Goal: Task Accomplishment & Management: Use online tool/utility

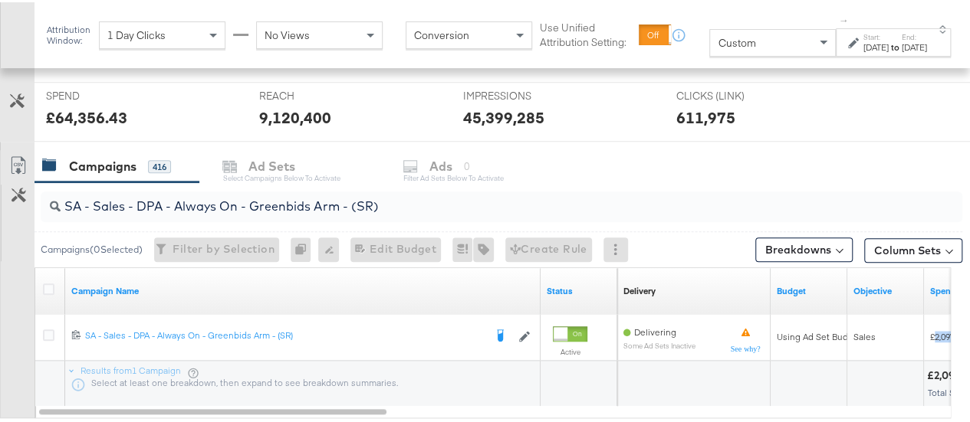
scroll to position [570, 0]
drag, startPoint x: 391, startPoint y: 199, endPoint x: 23, endPoint y: 209, distance: 368.2
click at [23, 209] on div "SA - Sales - DPA - Always On - Greenbids Arm - (SR) Campaigns ( 0 Selected) Fil…" at bounding box center [481, 315] width 962 height 269
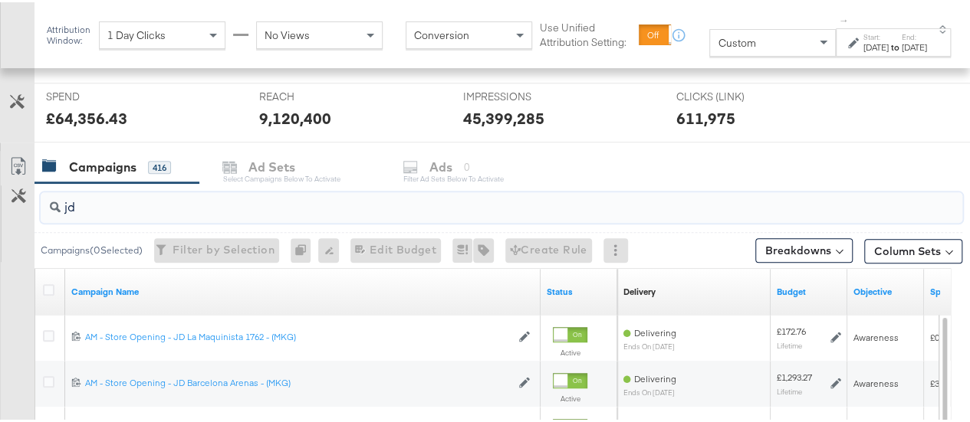
type input "j"
type input "J"
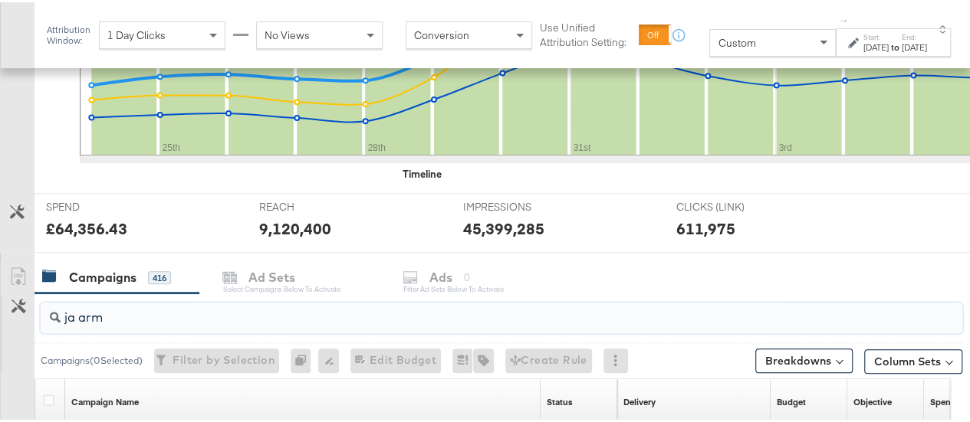
scroll to position [612, 0]
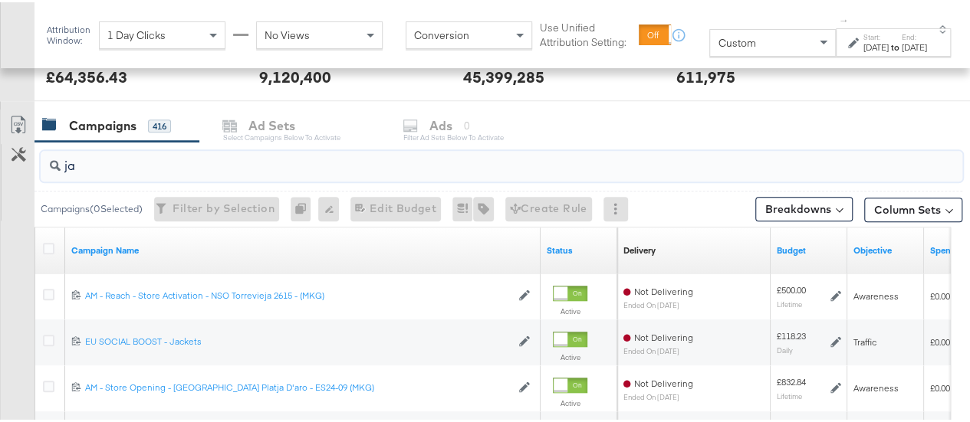
type input "j"
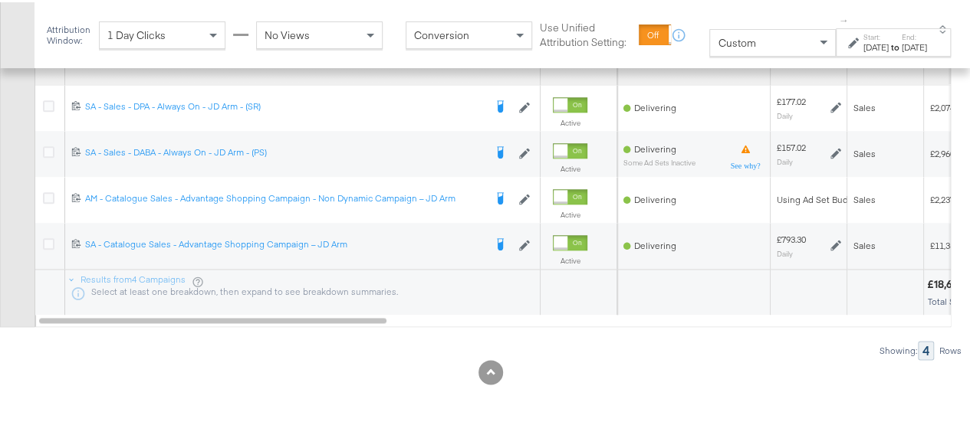
scroll to position [781, 0]
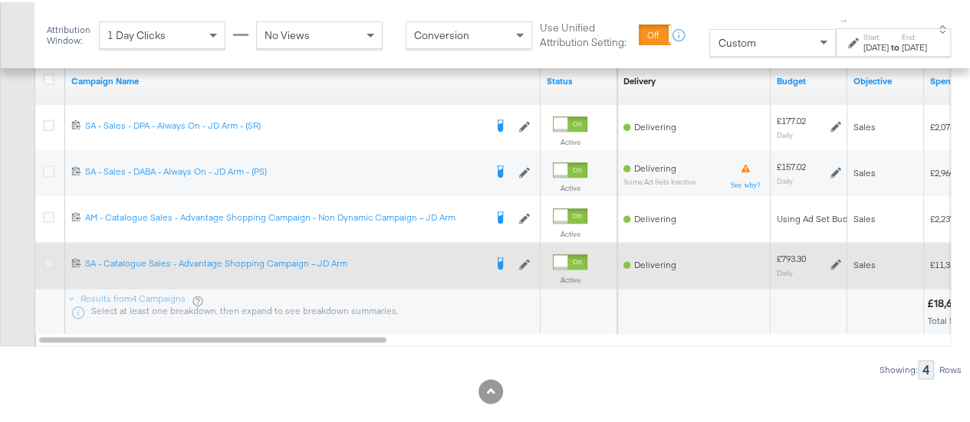
type input "JD Arm"
click at [49, 261] on icon at bounding box center [49, 261] width 12 height 12
click at [0, 0] on input "checkbox" at bounding box center [0, 0] width 0 height 0
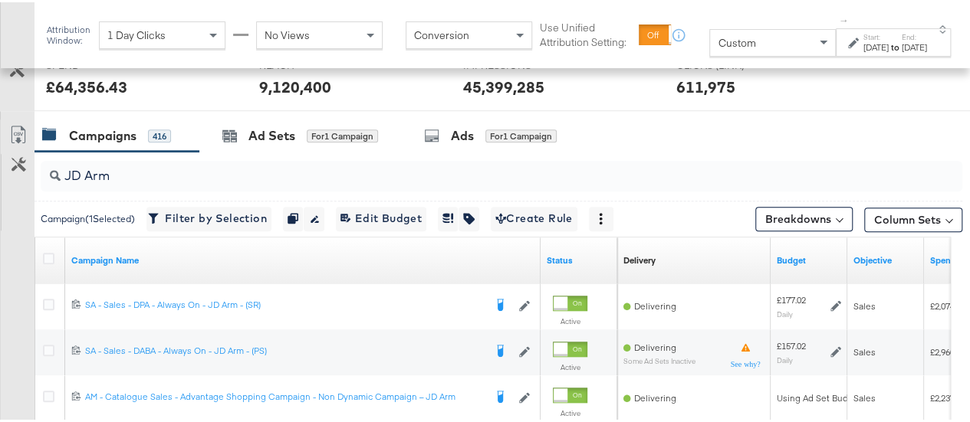
scroll to position [567, 0]
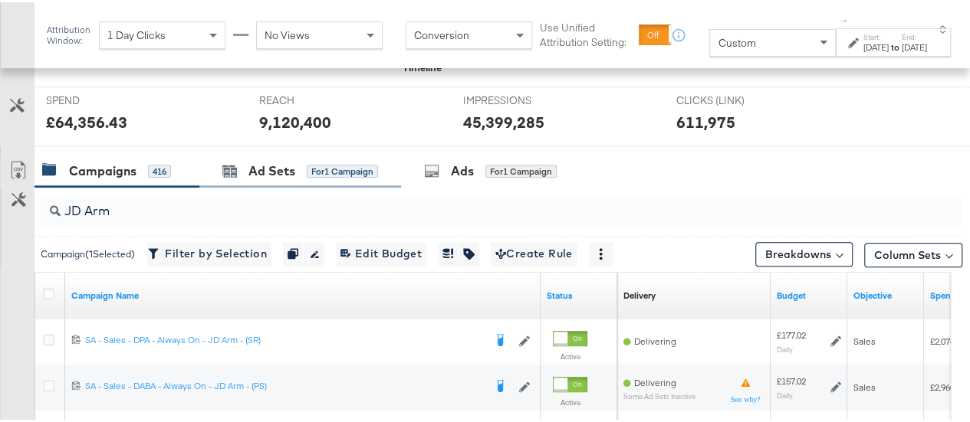
click at [288, 179] on div "Ad Sets for 1 Campaign" at bounding box center [300, 169] width 202 height 33
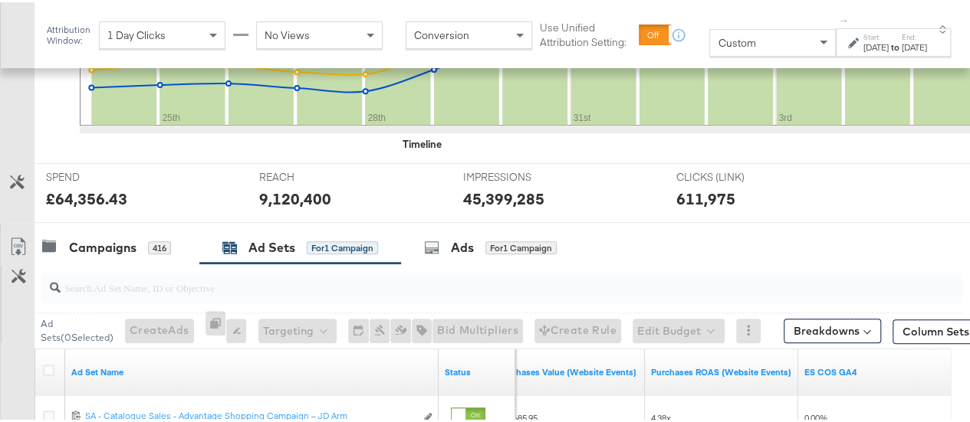
scroll to position [572, 0]
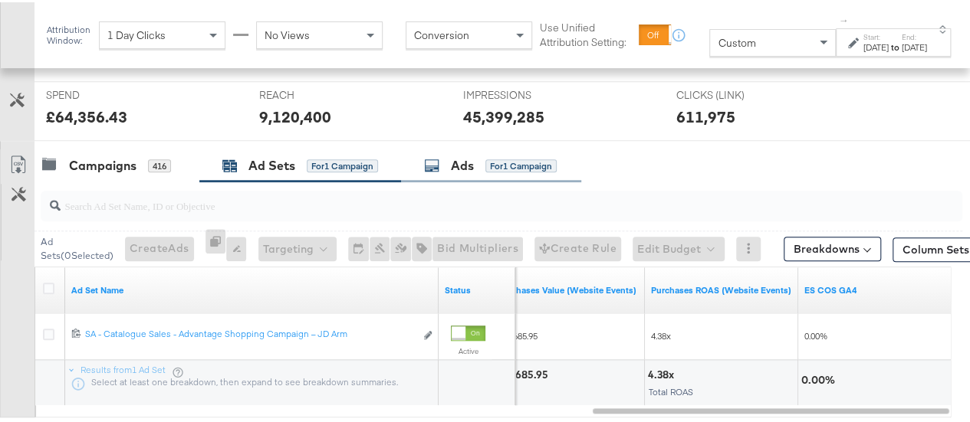
click at [436, 160] on icon at bounding box center [431, 163] width 15 height 15
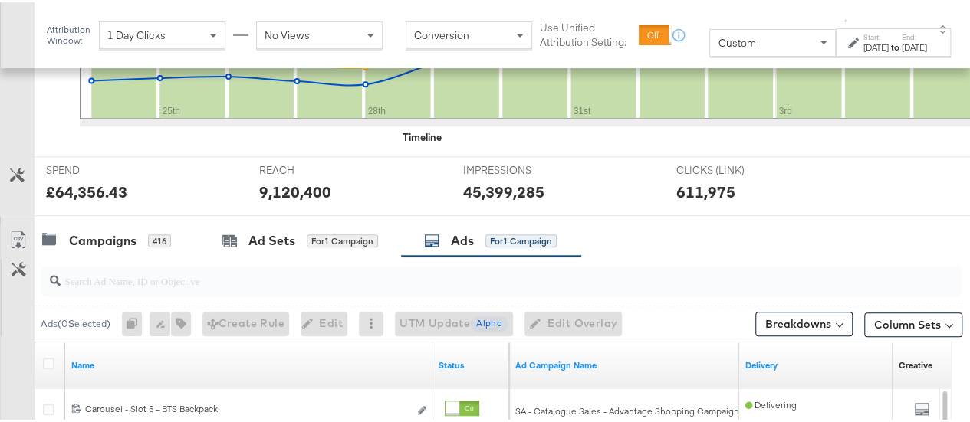
scroll to position [495, 0]
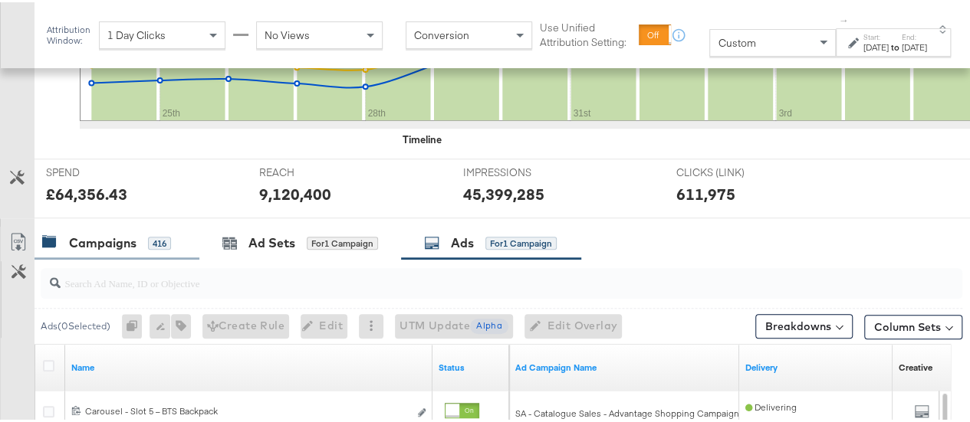
click at [126, 234] on div "Campaigns" at bounding box center [102, 241] width 67 height 18
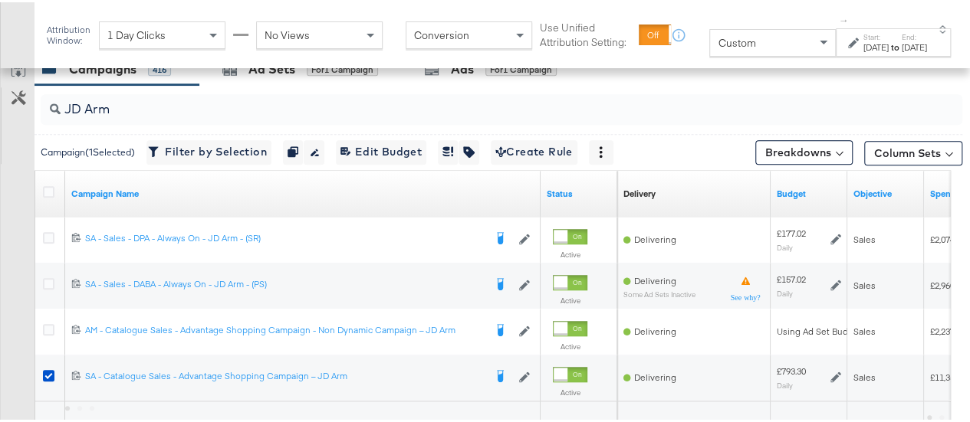
scroll to position [724, 0]
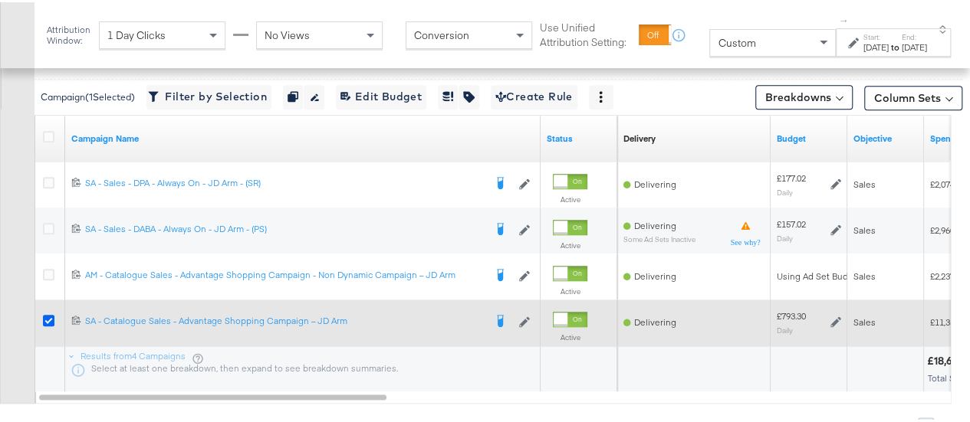
click at [51, 317] on icon at bounding box center [49, 319] width 12 height 12
click at [0, 0] on input "checkbox" at bounding box center [0, 0] width 0 height 0
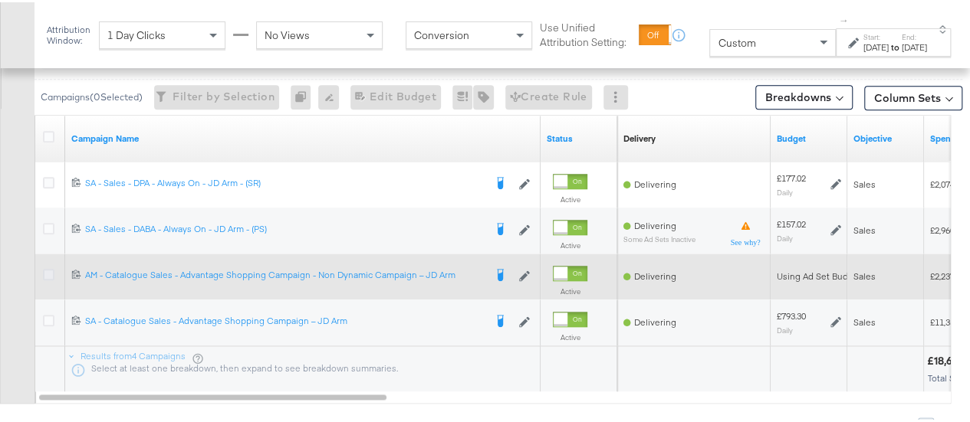
click at [49, 272] on icon at bounding box center [49, 273] width 12 height 12
click at [0, 0] on input "checkbox" at bounding box center [0, 0] width 0 height 0
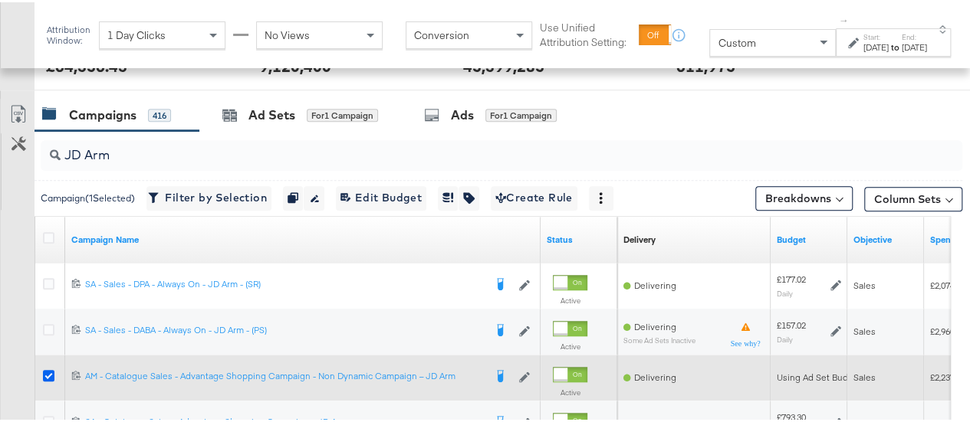
scroll to position [621, 0]
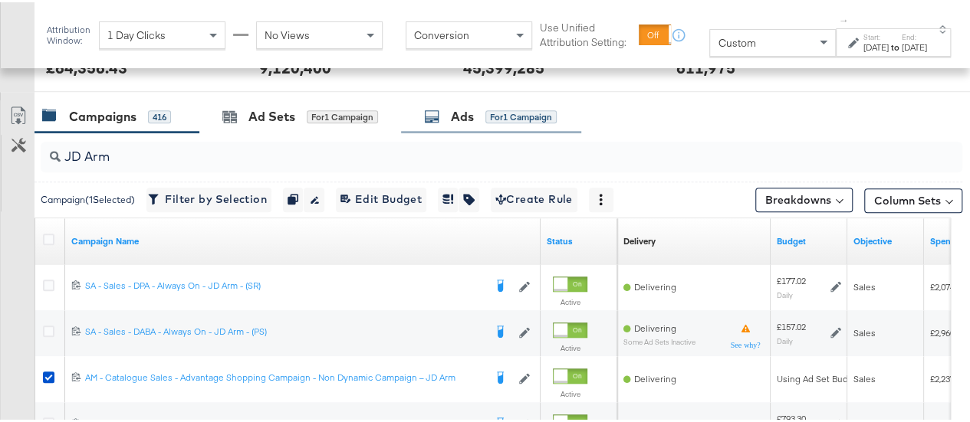
click at [458, 102] on div "Ads for 1 Campaign" at bounding box center [491, 114] width 180 height 33
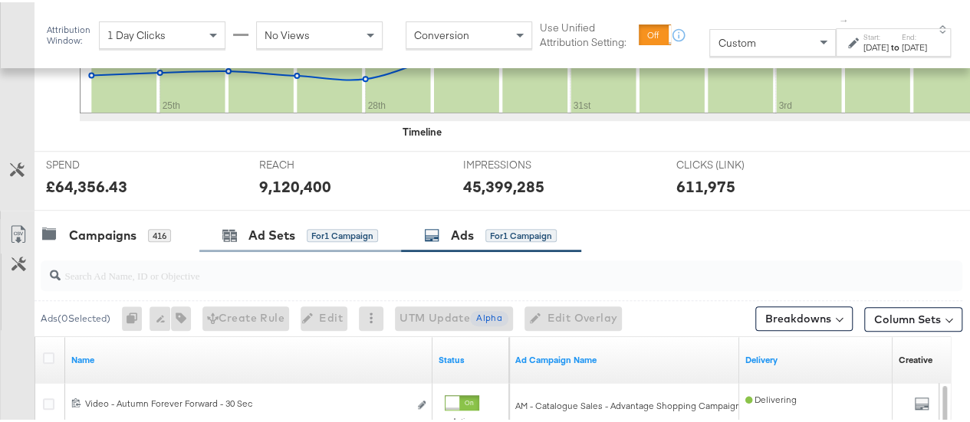
scroll to position [490, 0]
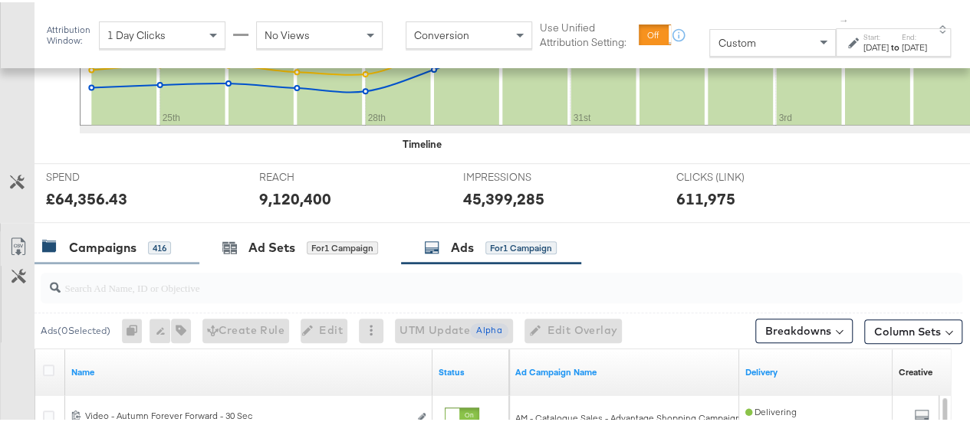
click at [117, 252] on div "Campaigns 416" at bounding box center [117, 245] width 165 height 33
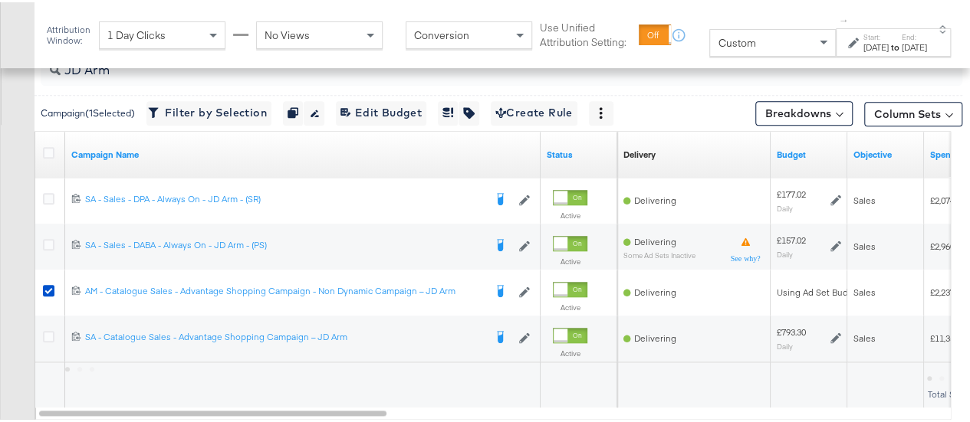
scroll to position [727, 0]
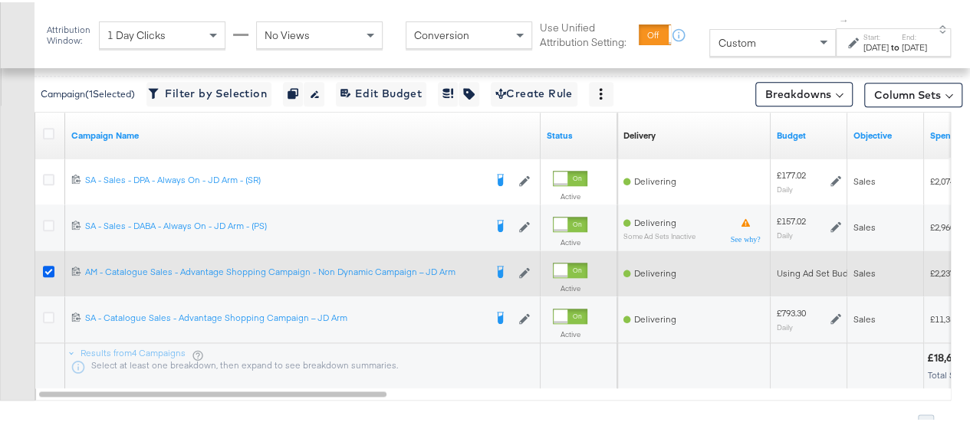
click at [44, 269] on icon at bounding box center [49, 270] width 12 height 12
click at [0, 0] on input "checkbox" at bounding box center [0, 0] width 0 height 0
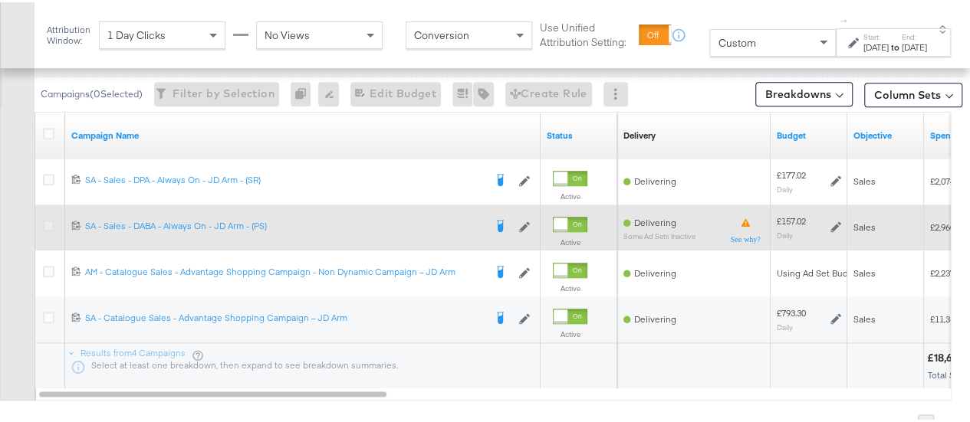
click at [49, 218] on icon at bounding box center [49, 224] width 12 height 12
click at [0, 0] on input "checkbox" at bounding box center [0, 0] width 0 height 0
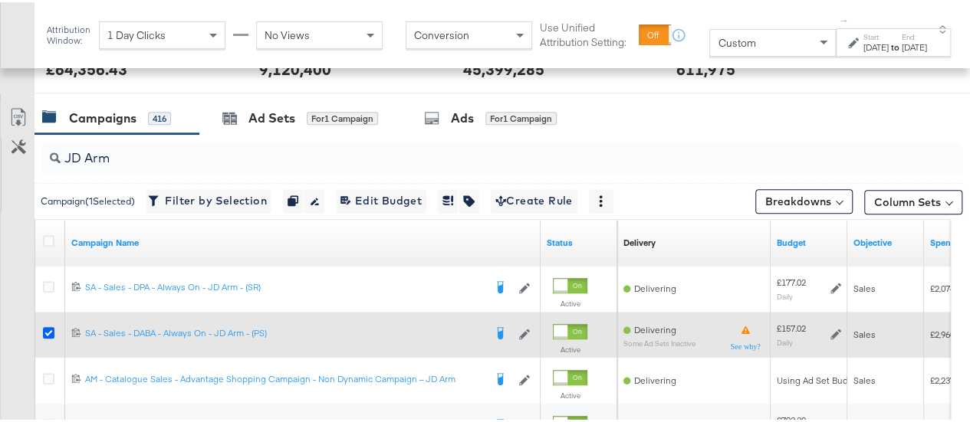
scroll to position [616, 0]
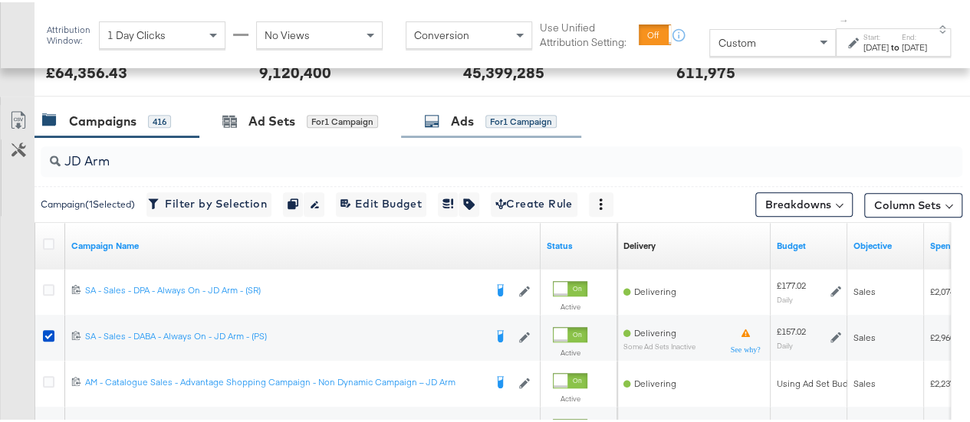
click at [442, 119] on div "Ads for 1 Campaign" at bounding box center [490, 119] width 133 height 18
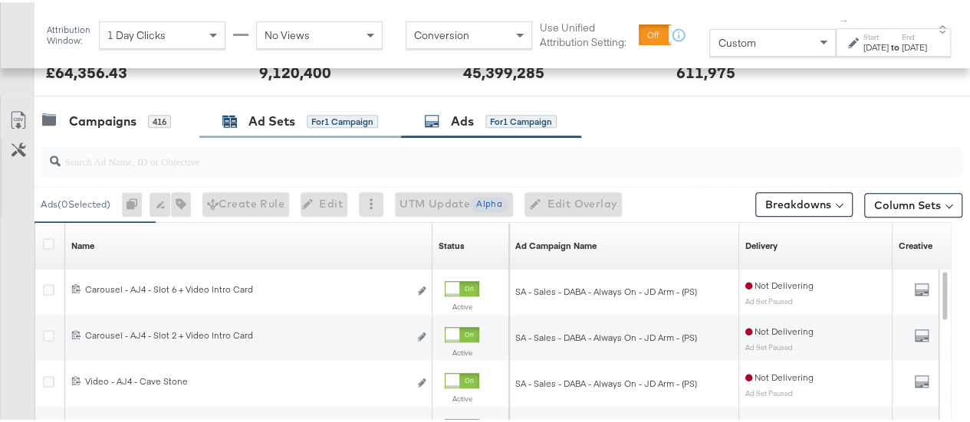
click at [282, 121] on div "Ad Sets" at bounding box center [271, 119] width 47 height 18
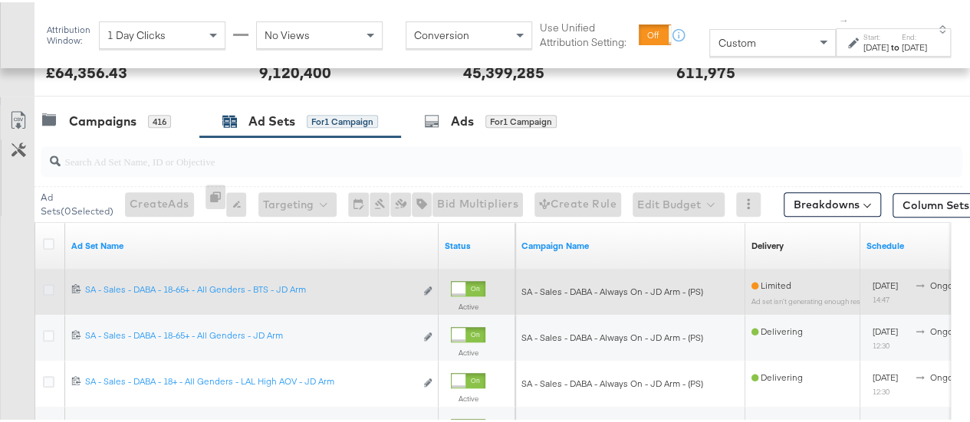
click at [49, 284] on icon at bounding box center [49, 288] width 12 height 12
click at [0, 0] on input "checkbox" at bounding box center [0, 0] width 0 height 0
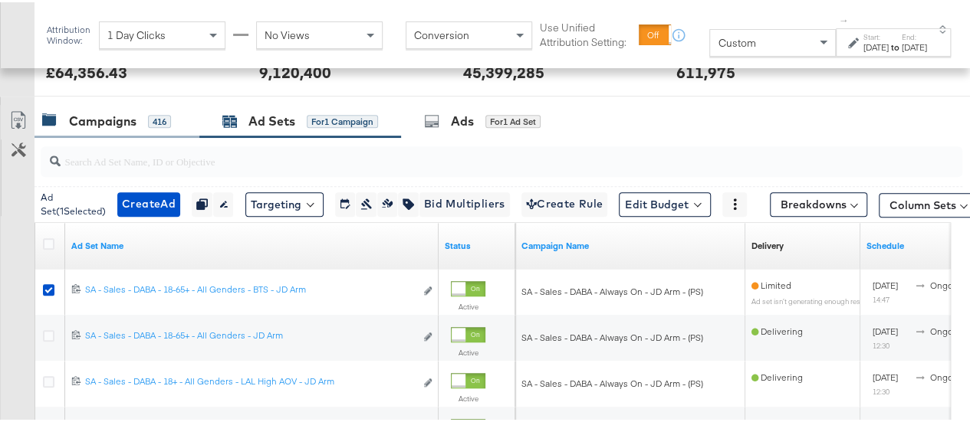
click at [86, 123] on div "Campaigns" at bounding box center [102, 119] width 67 height 18
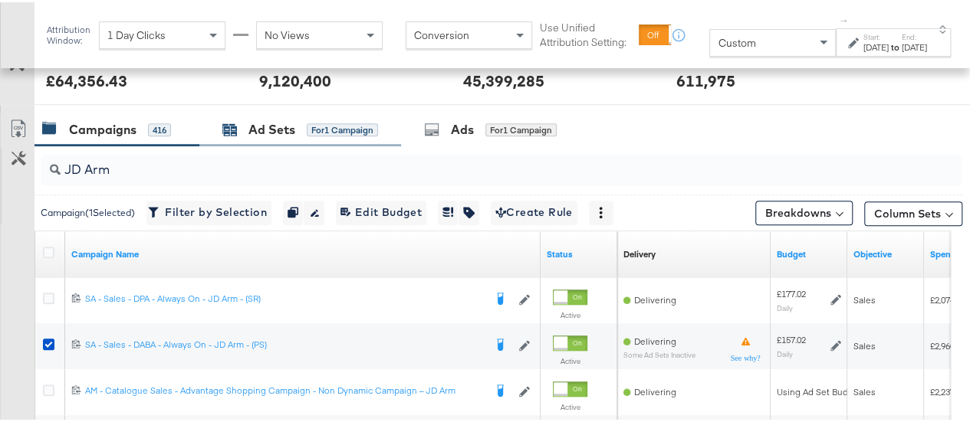
scroll to position [607, 0]
click at [304, 129] on div "Ad Sets for 1 Campaign" at bounding box center [300, 129] width 156 height 18
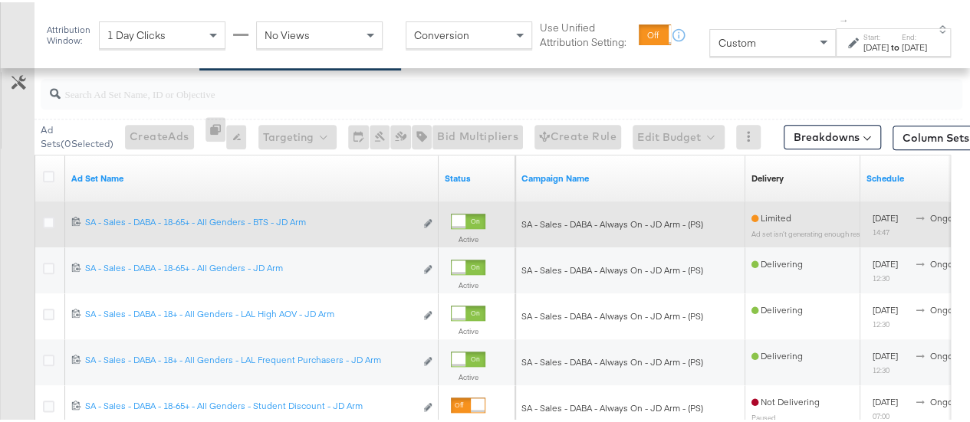
scroll to position [684, 0]
click at [48, 217] on icon at bounding box center [49, 221] width 12 height 12
click at [0, 0] on input "checkbox" at bounding box center [0, 0] width 0 height 0
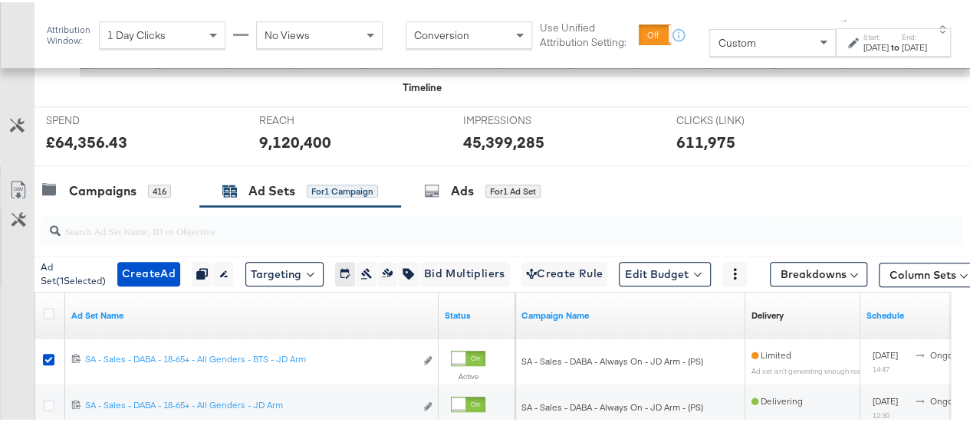
scroll to position [546, 0]
click at [494, 195] on div "Ads for 1 Ad Set" at bounding box center [482, 190] width 117 height 18
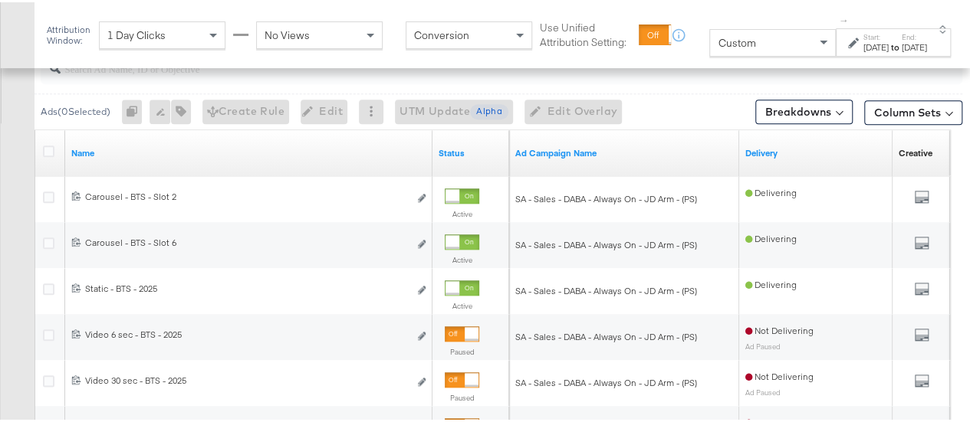
scroll to position [711, 0]
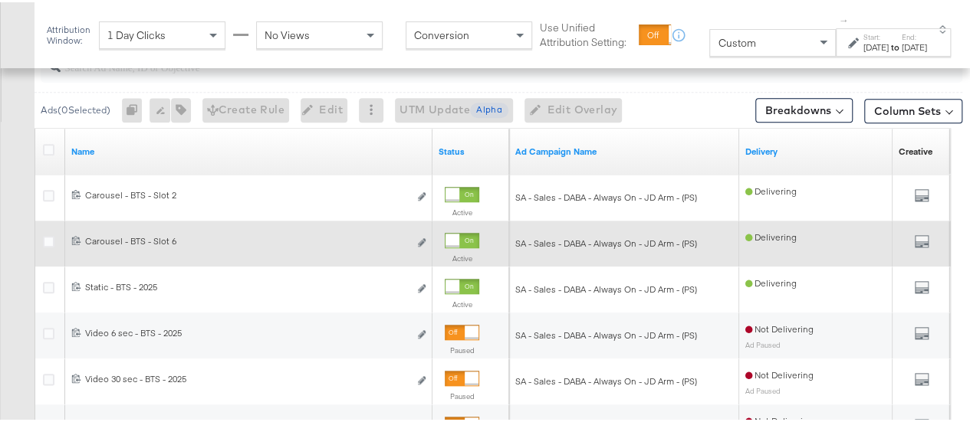
click at [459, 232] on div at bounding box center [453, 239] width 14 height 14
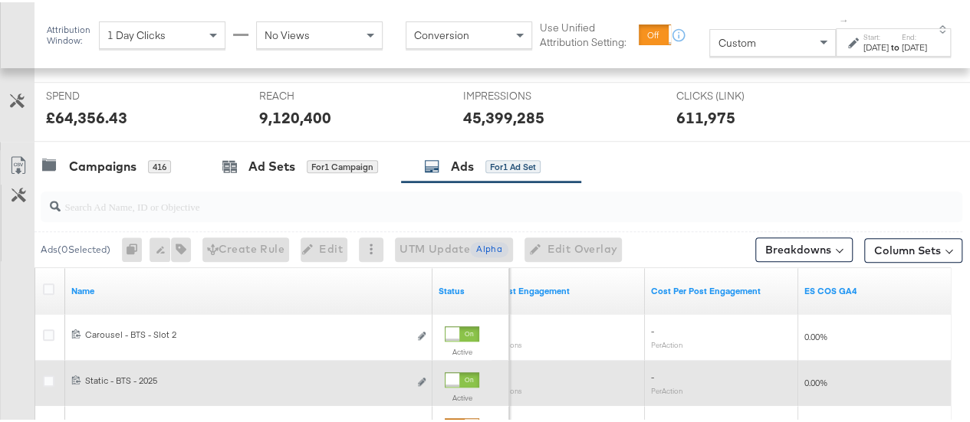
scroll to position [557, 0]
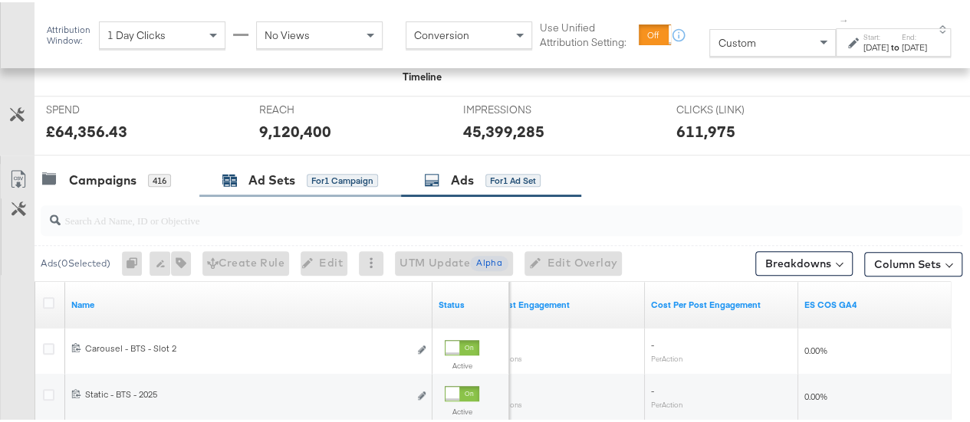
click at [268, 179] on div "Ad Sets" at bounding box center [271, 178] width 47 height 18
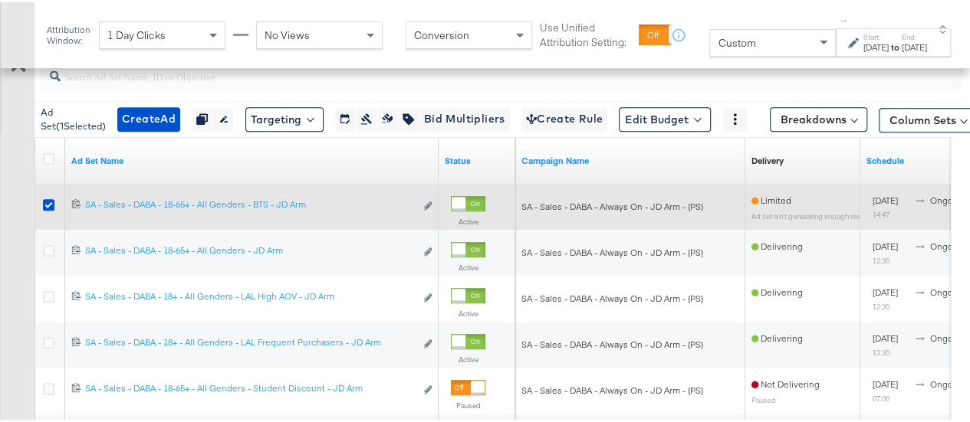
scroll to position [703, 0]
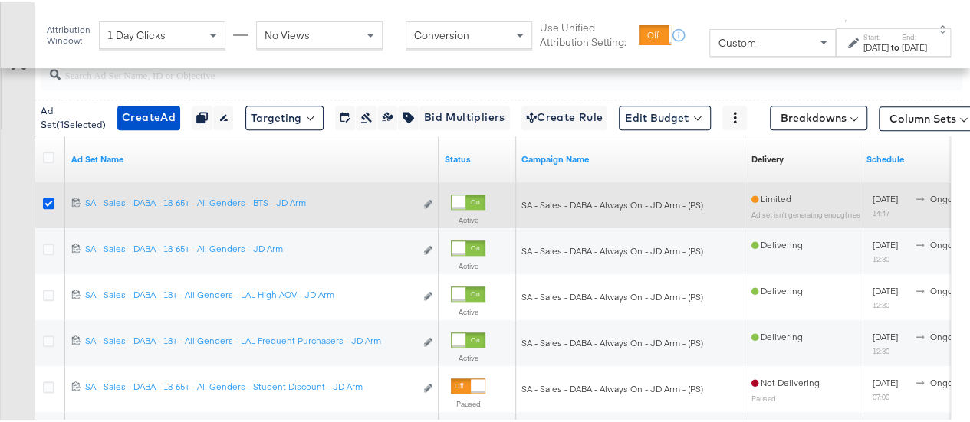
click at [46, 200] on icon at bounding box center [49, 202] width 12 height 12
click at [0, 0] on input "checkbox" at bounding box center [0, 0] width 0 height 0
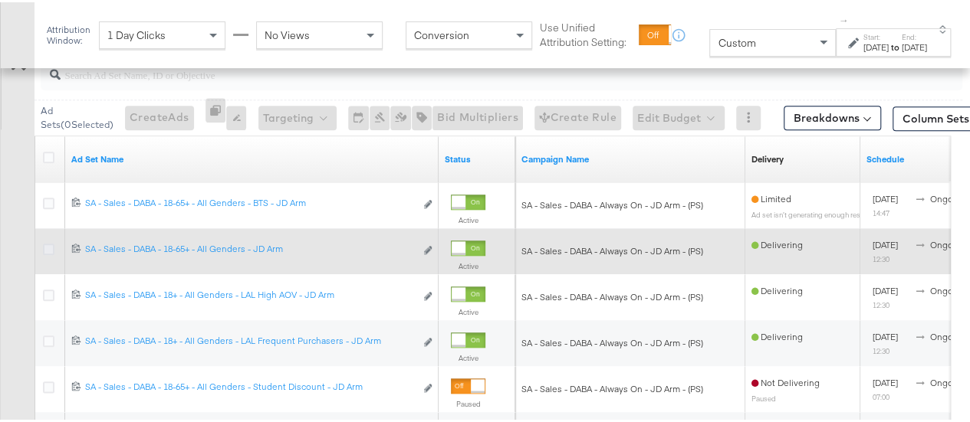
click at [48, 248] on icon at bounding box center [49, 248] width 12 height 12
click at [0, 0] on input "checkbox" at bounding box center [0, 0] width 0 height 0
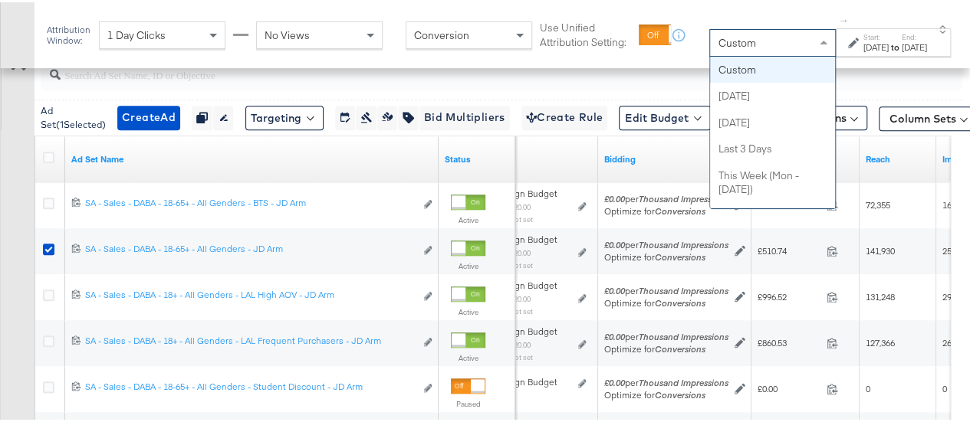
click at [776, 44] on div "Custom" at bounding box center [772, 41] width 125 height 26
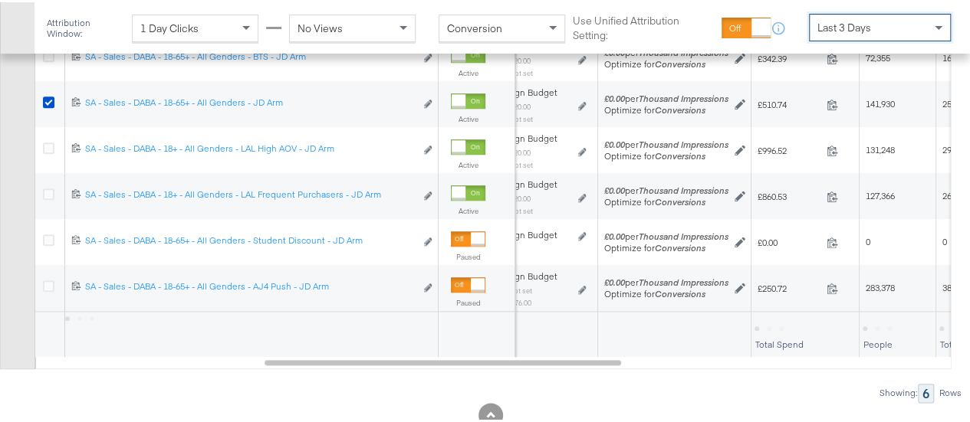
scroll to position [557, 0]
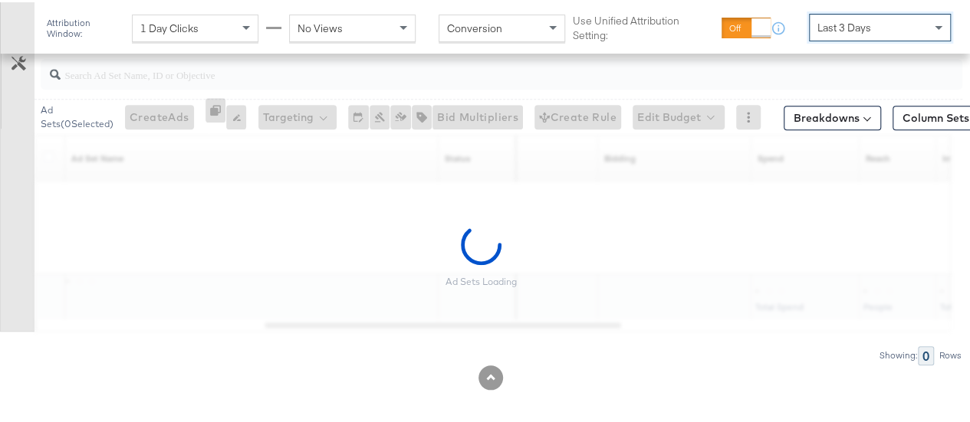
drag, startPoint x: 739, startPoint y: 142, endPoint x: 737, endPoint y: 130, distance: 12.5
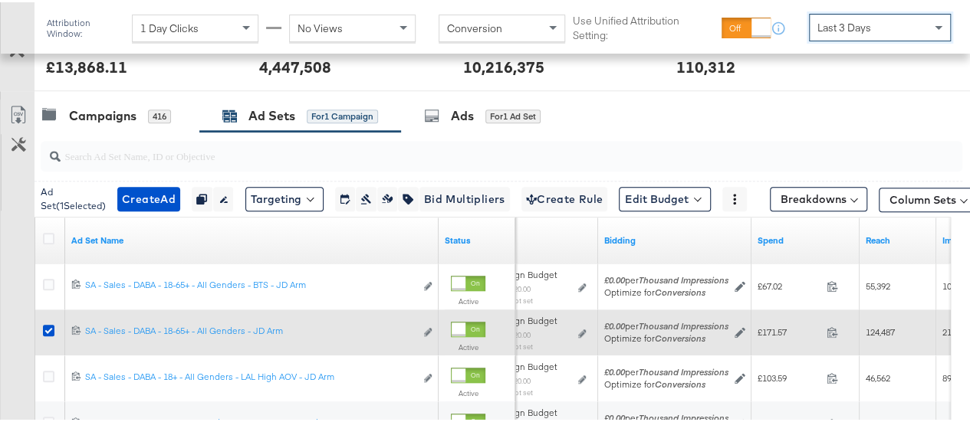
scroll to position [604, 0]
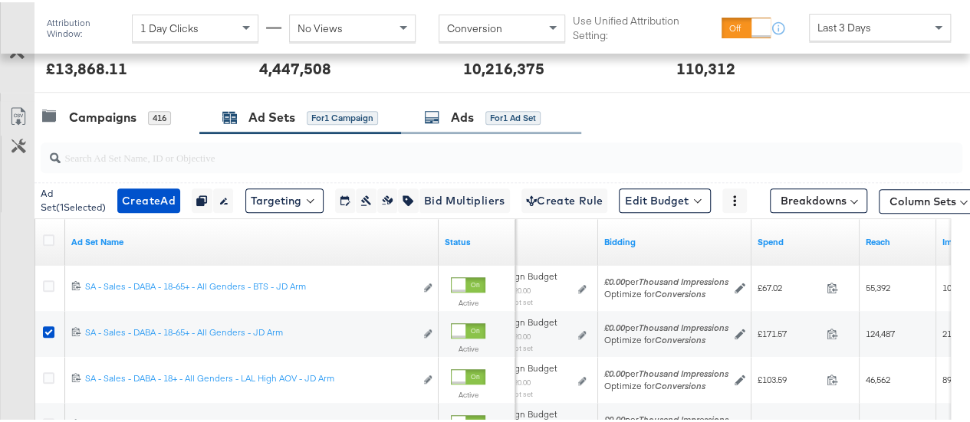
click at [446, 118] on div "Ads for 1 Ad Set" at bounding box center [482, 116] width 117 height 18
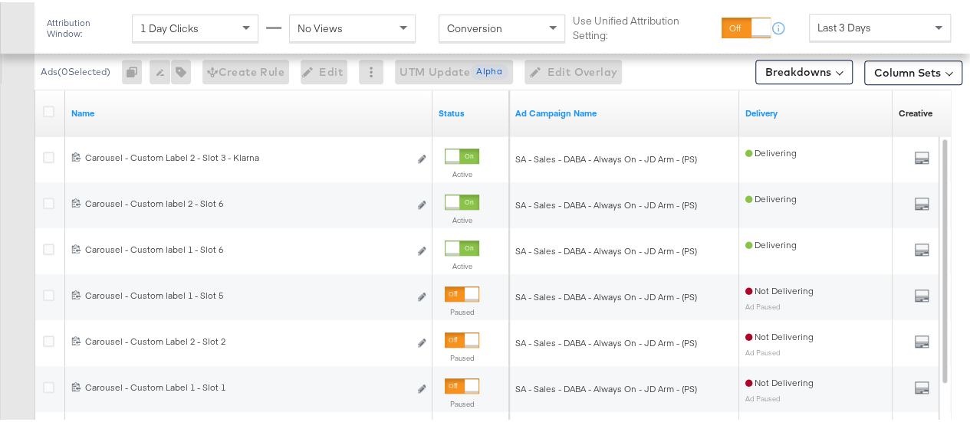
scroll to position [736, 0]
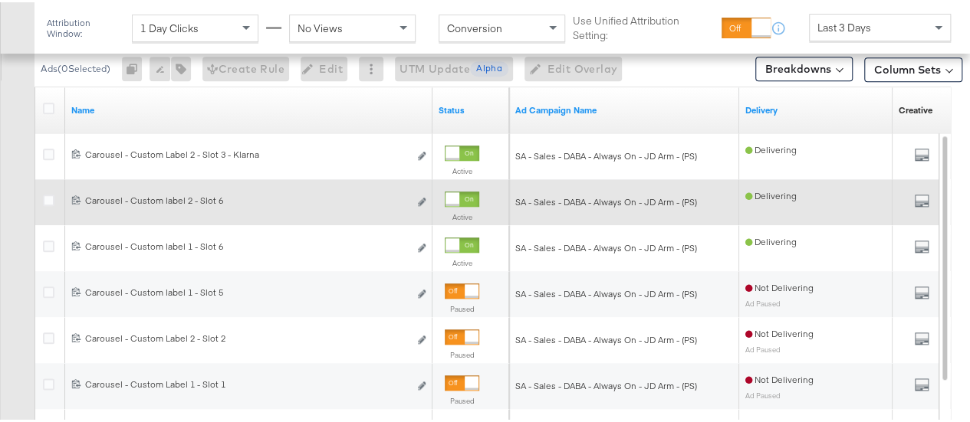
click at [474, 194] on div at bounding box center [462, 196] width 35 height 15
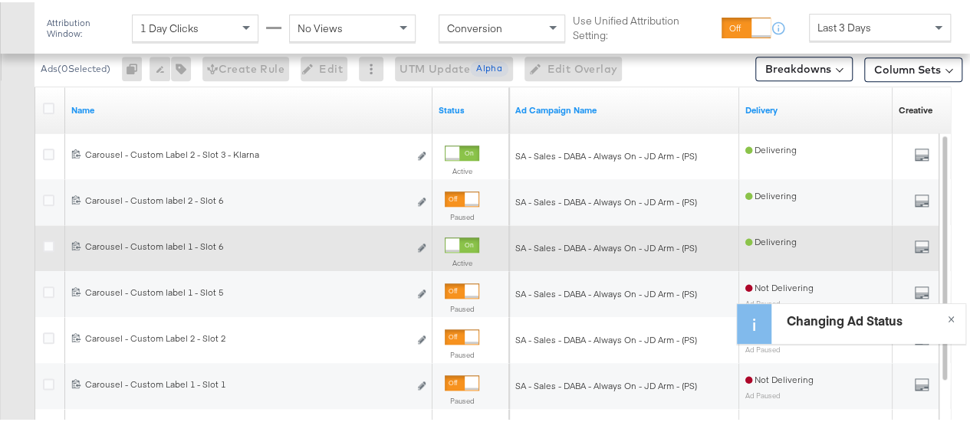
click at [460, 240] on div at bounding box center [462, 242] width 35 height 15
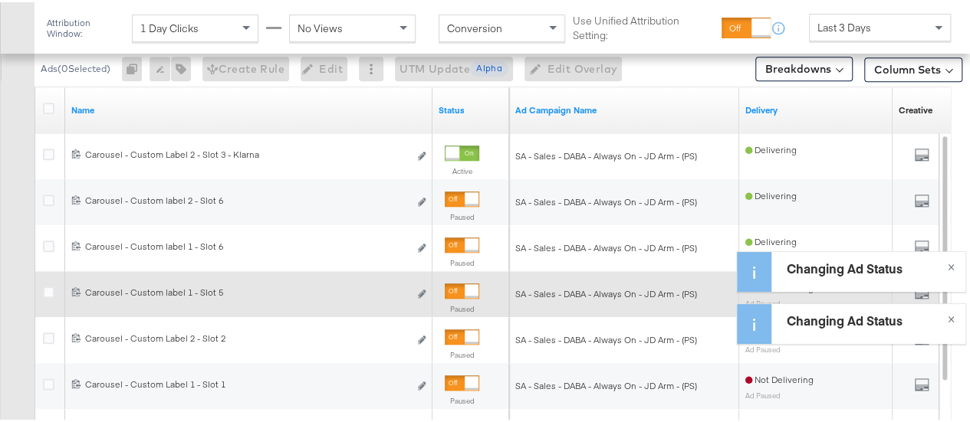
click at [471, 290] on div at bounding box center [472, 289] width 14 height 14
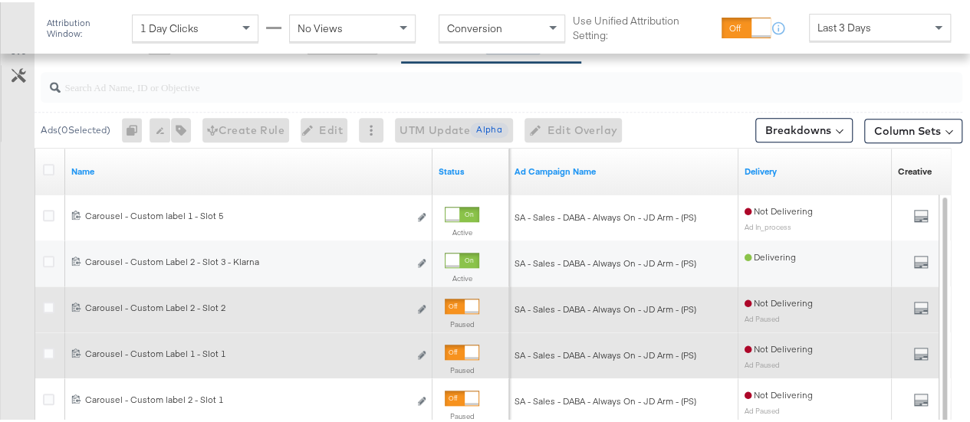
scroll to position [672, 0]
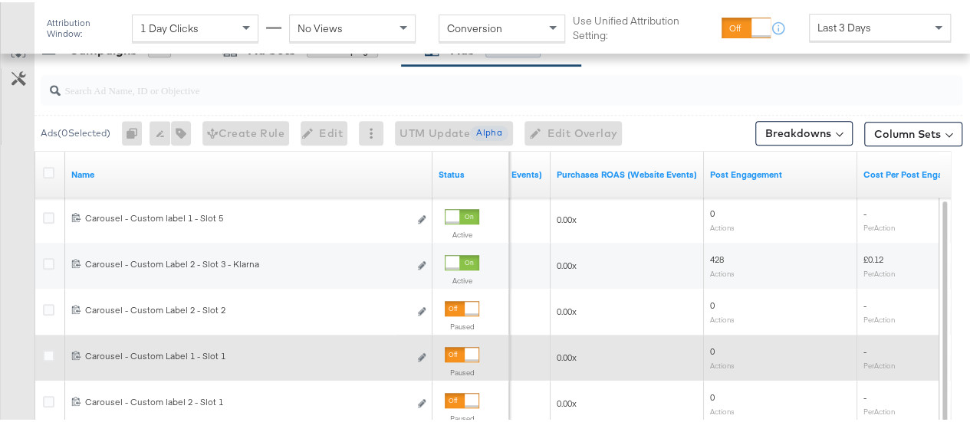
click at [854, 22] on span "Last 3 Days" at bounding box center [844, 25] width 54 height 14
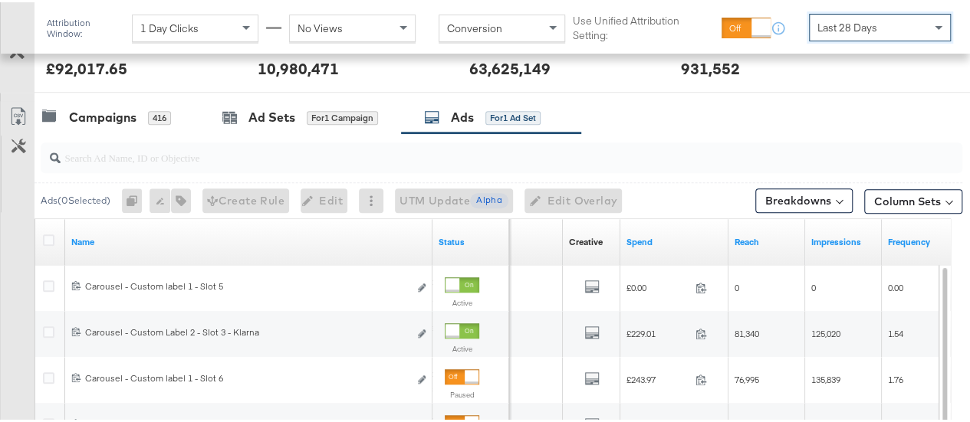
scroll to position [604, 0]
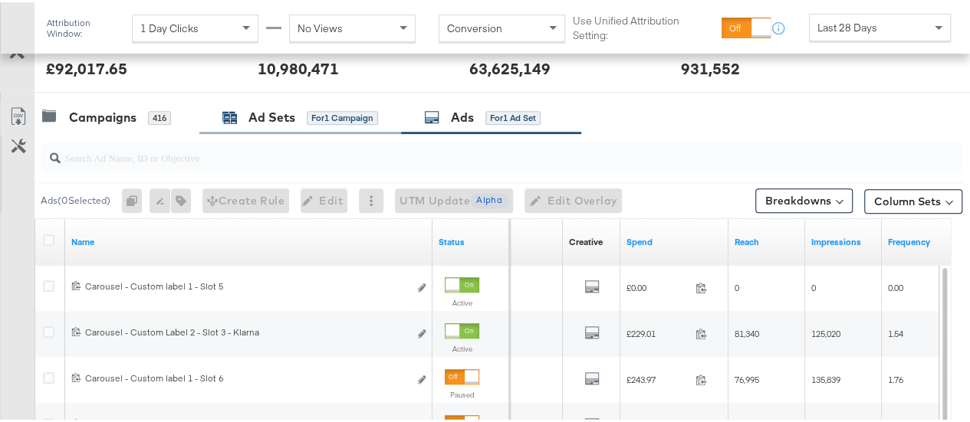
click at [284, 118] on div "Ad Sets" at bounding box center [271, 116] width 47 height 18
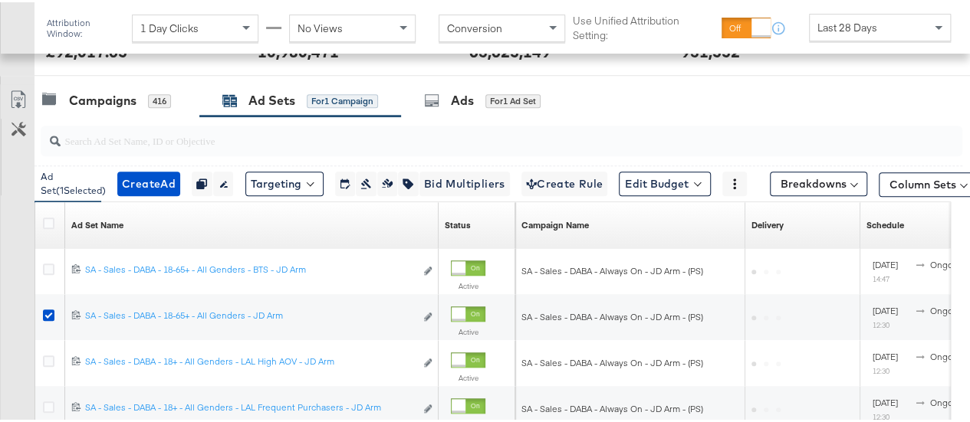
scroll to position [707, 0]
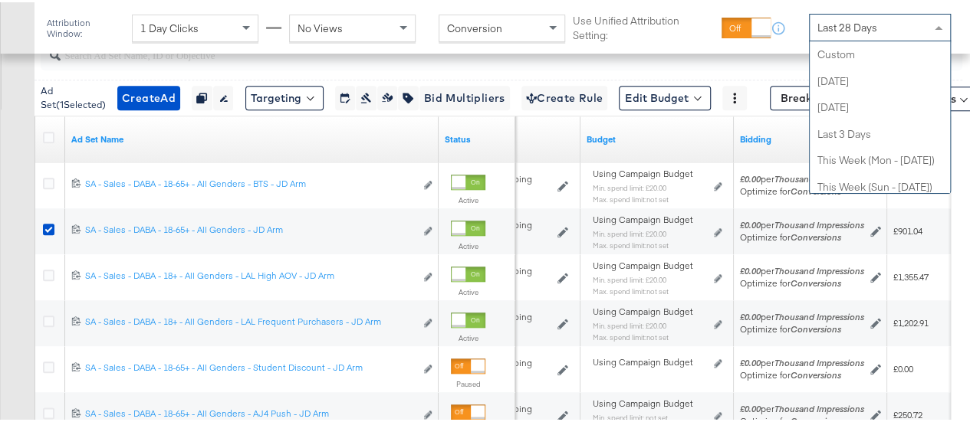
click at [829, 25] on span "Last 28 Days" at bounding box center [847, 25] width 60 height 14
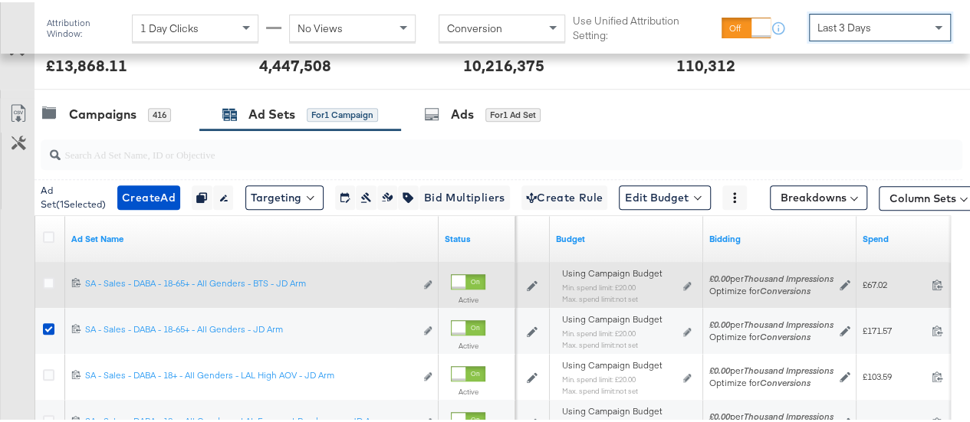
scroll to position [604, 0]
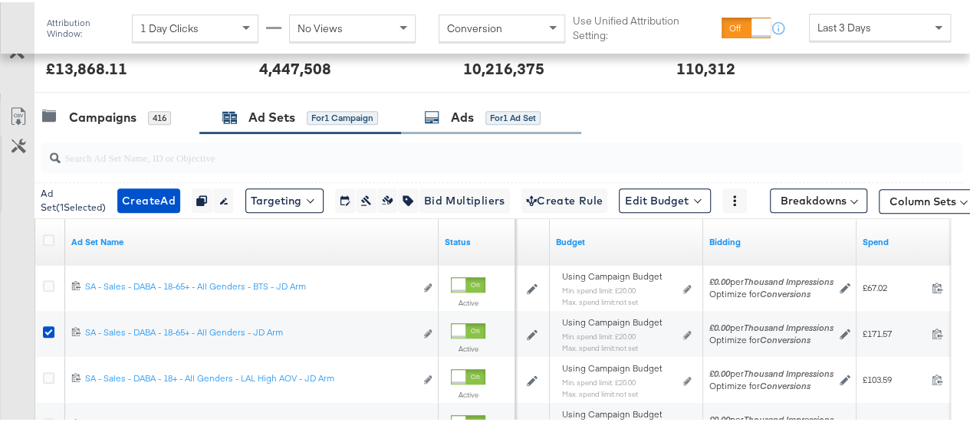
click at [462, 123] on div "Ads for 1 Ad Set" at bounding box center [491, 115] width 180 height 33
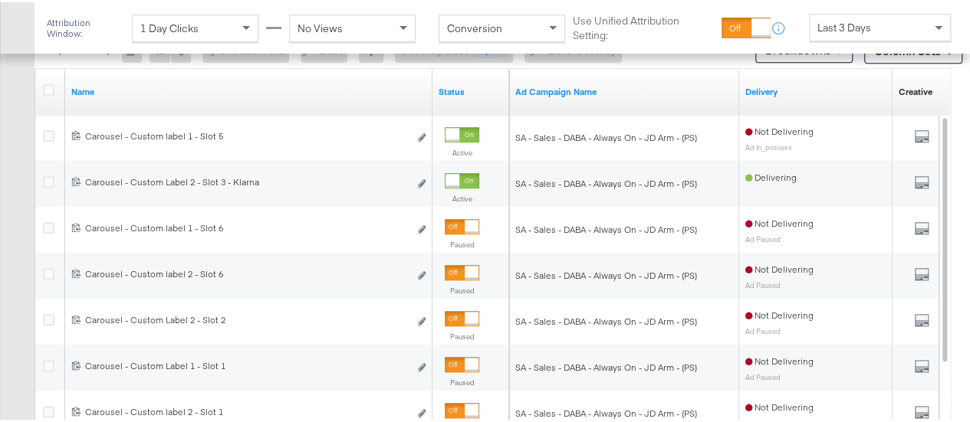
scroll to position [787, 0]
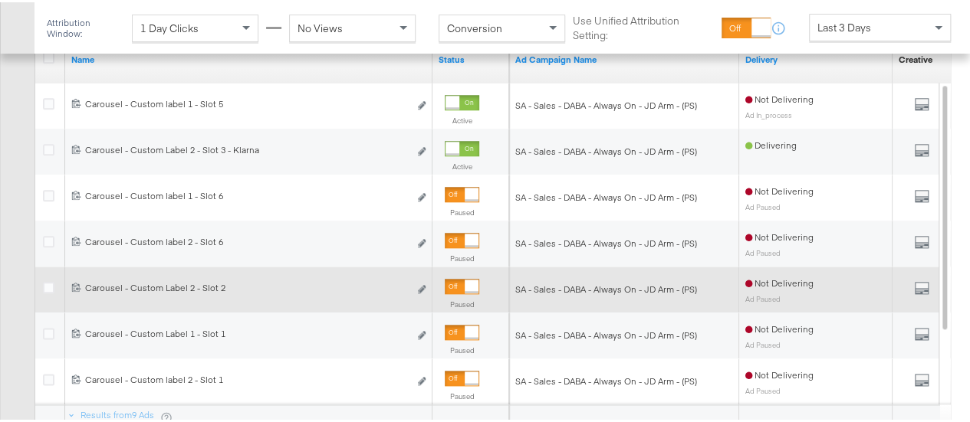
click at [466, 283] on div at bounding box center [472, 285] width 14 height 14
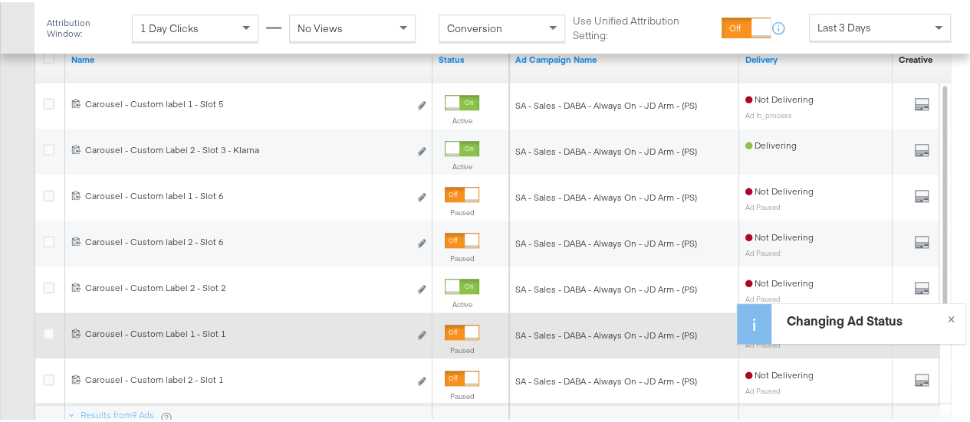
click at [461, 325] on div at bounding box center [462, 330] width 35 height 15
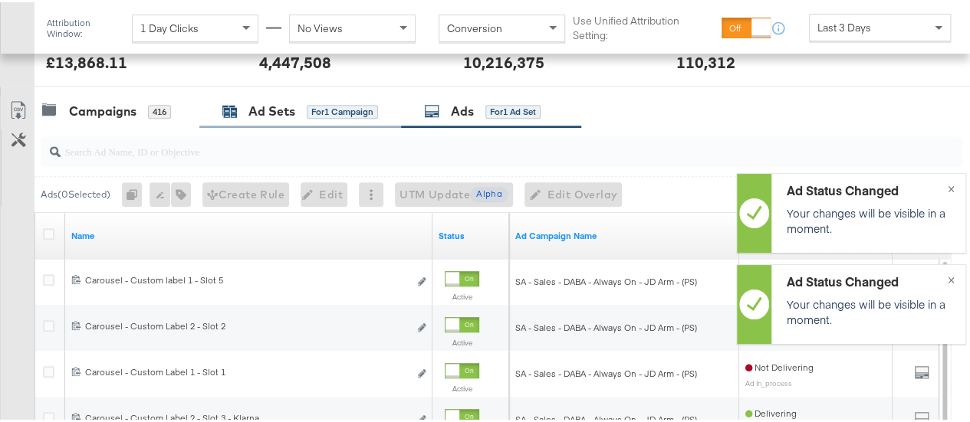
scroll to position [609, 0]
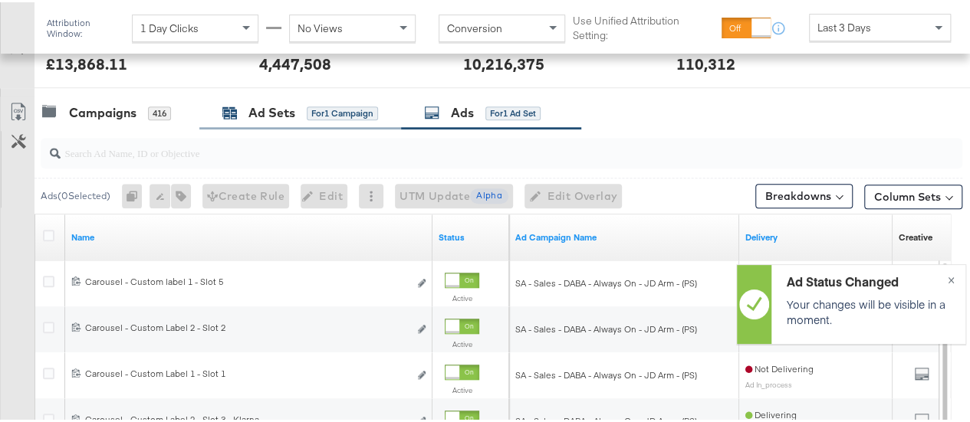
click at [260, 113] on div "Ad Sets" at bounding box center [271, 111] width 47 height 18
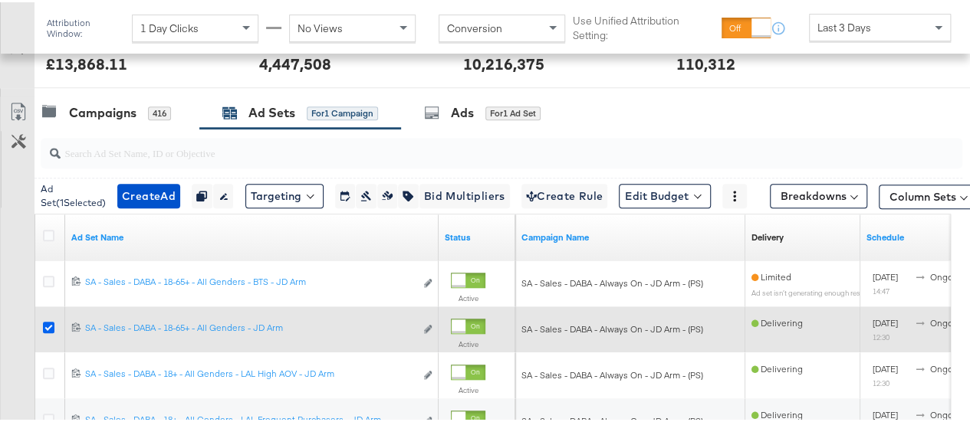
click at [48, 323] on icon at bounding box center [49, 326] width 12 height 12
click at [0, 0] on input "checkbox" at bounding box center [0, 0] width 0 height 0
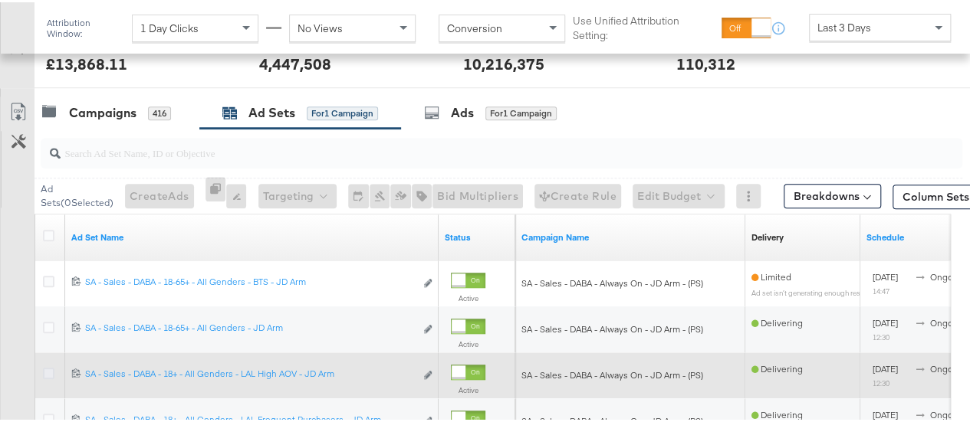
click at [48, 371] on icon at bounding box center [49, 372] width 12 height 12
click at [0, 0] on input "checkbox" at bounding box center [0, 0] width 0 height 0
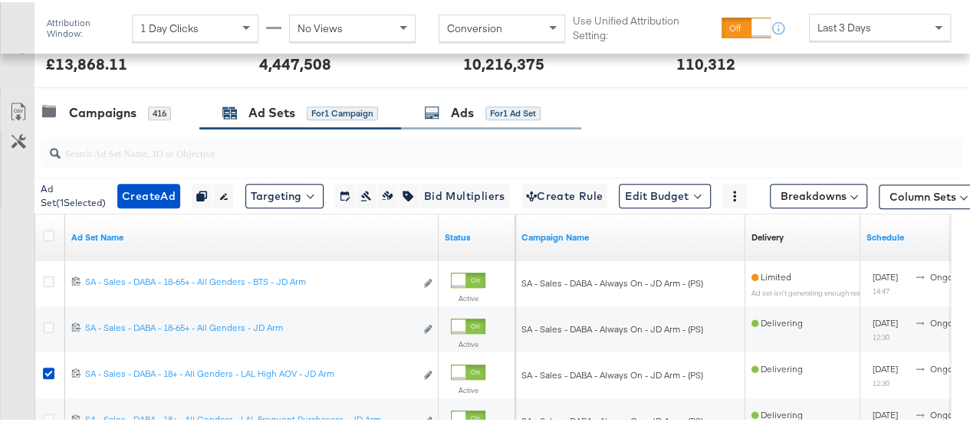
click at [482, 119] on div "Ads for 1 Ad Set" at bounding box center [491, 110] width 180 height 33
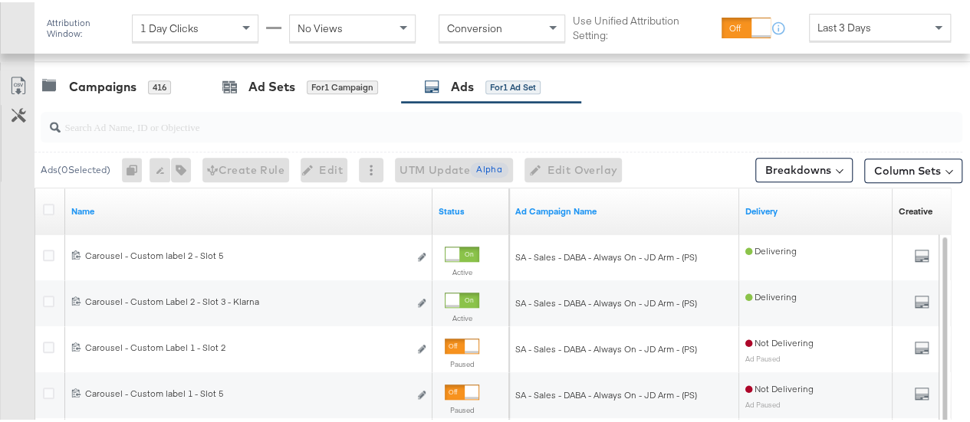
scroll to position [626, 0]
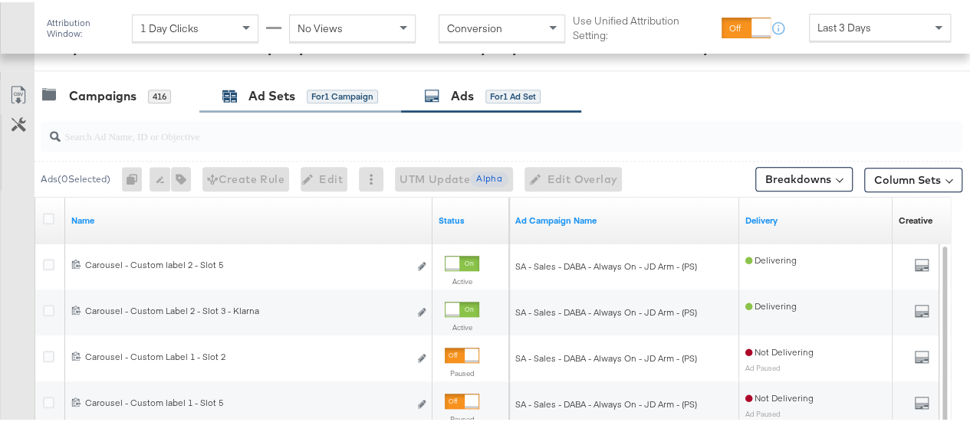
click at [248, 87] on div "Ad Sets" at bounding box center [271, 94] width 47 height 18
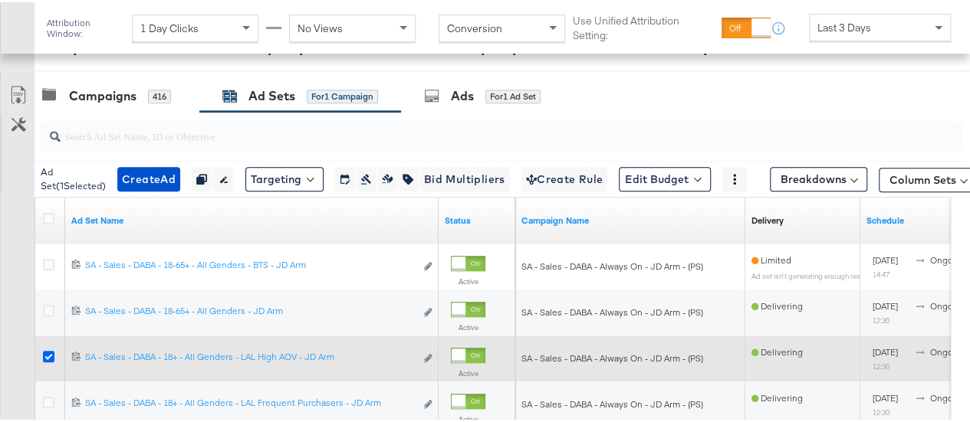
click at [45, 353] on icon at bounding box center [49, 355] width 12 height 12
click at [0, 0] on input "checkbox" at bounding box center [0, 0] width 0 height 0
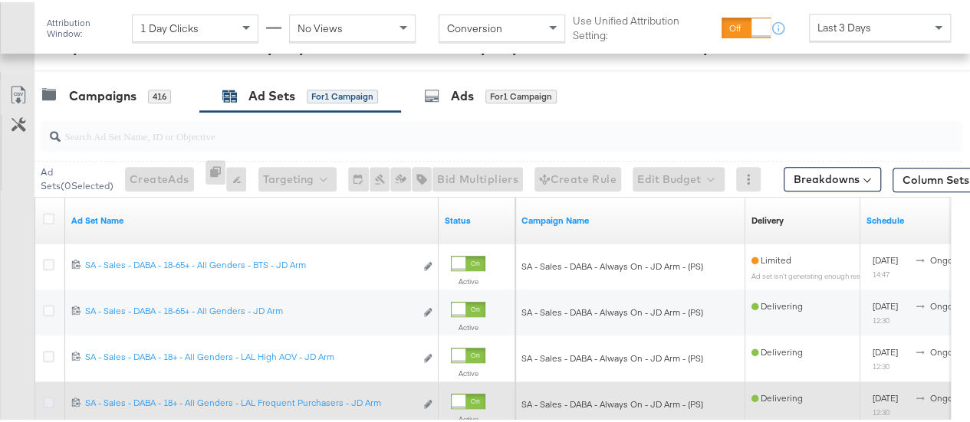
click at [44, 399] on icon at bounding box center [49, 401] width 12 height 12
click at [0, 0] on input "checkbox" at bounding box center [0, 0] width 0 height 0
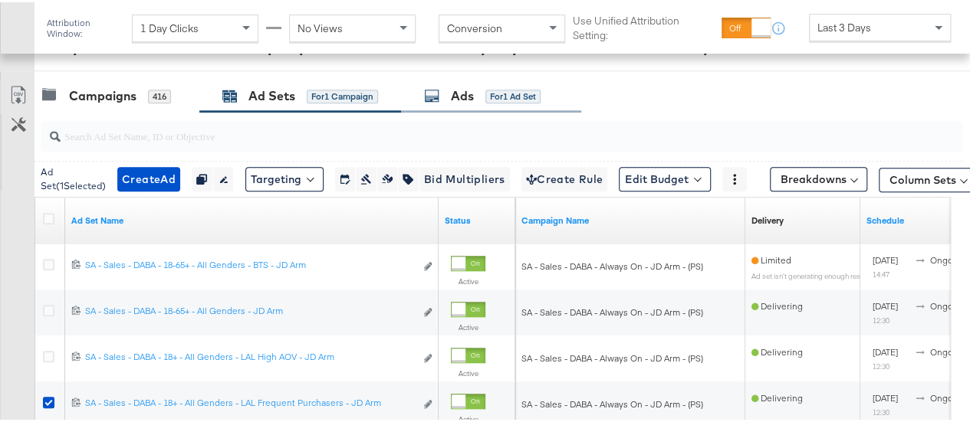
click at [429, 91] on icon at bounding box center [431, 93] width 15 height 15
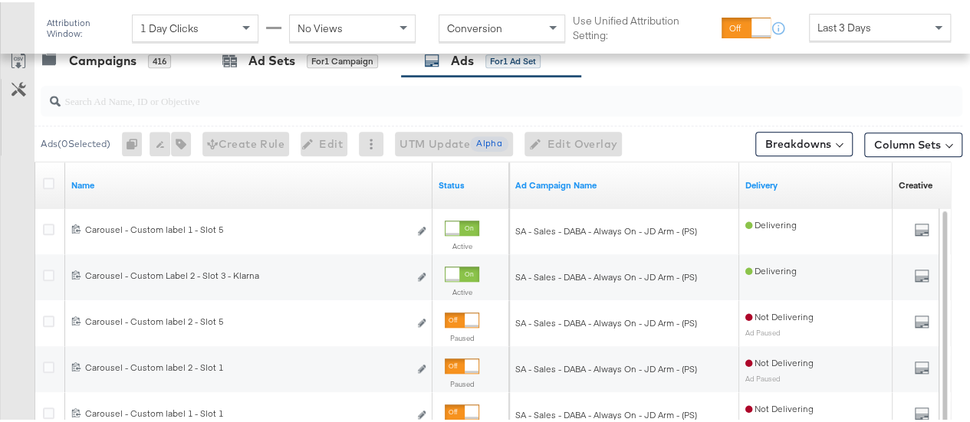
scroll to position [655, 0]
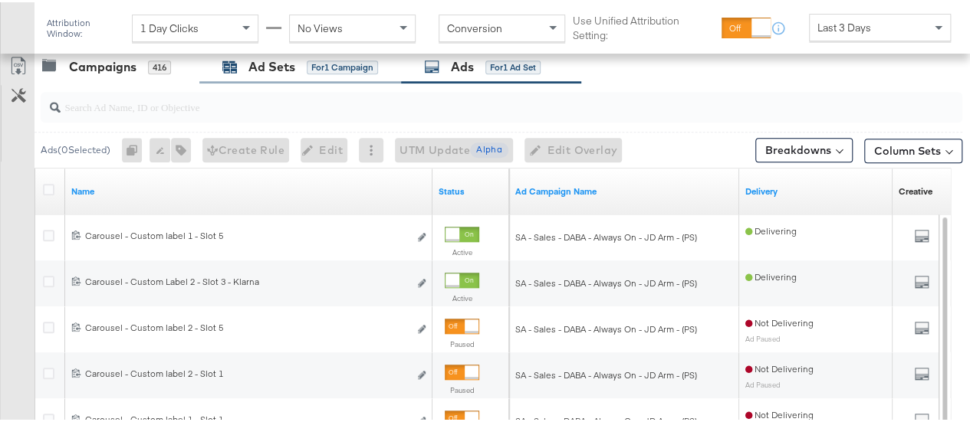
click at [304, 71] on div "Ad Sets for 1 Campaign" at bounding box center [300, 65] width 156 height 18
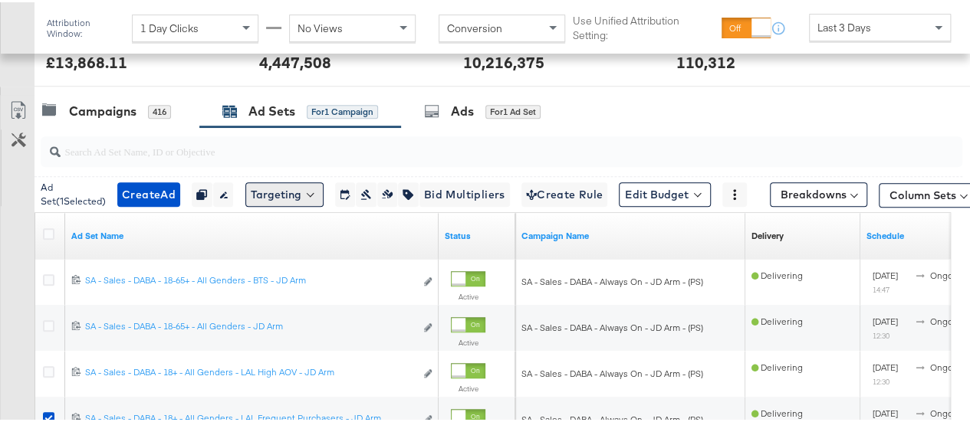
scroll to position [610, 0]
click at [163, 107] on div "416" at bounding box center [159, 110] width 23 height 14
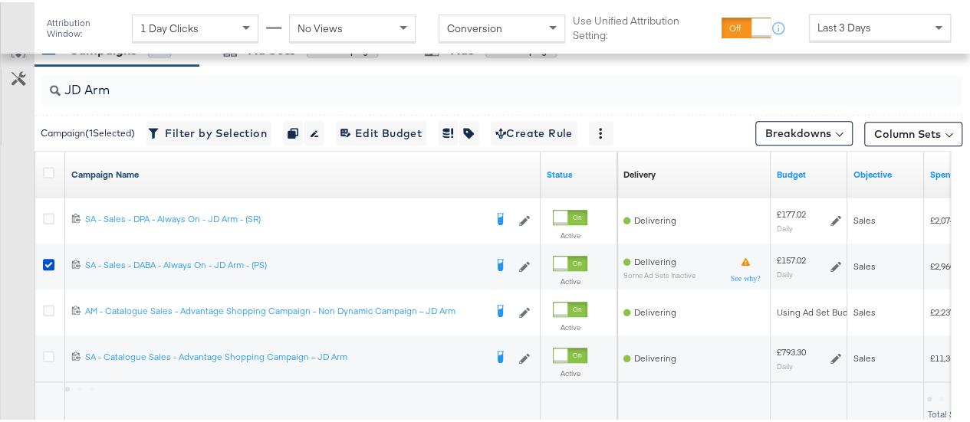
scroll to position [698, 0]
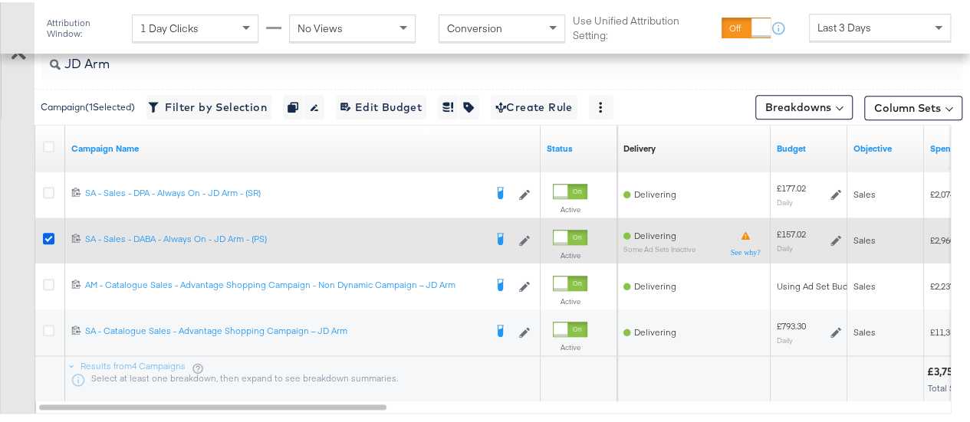
click at [49, 232] on icon at bounding box center [49, 237] width 12 height 12
click at [0, 0] on input "checkbox" at bounding box center [0, 0] width 0 height 0
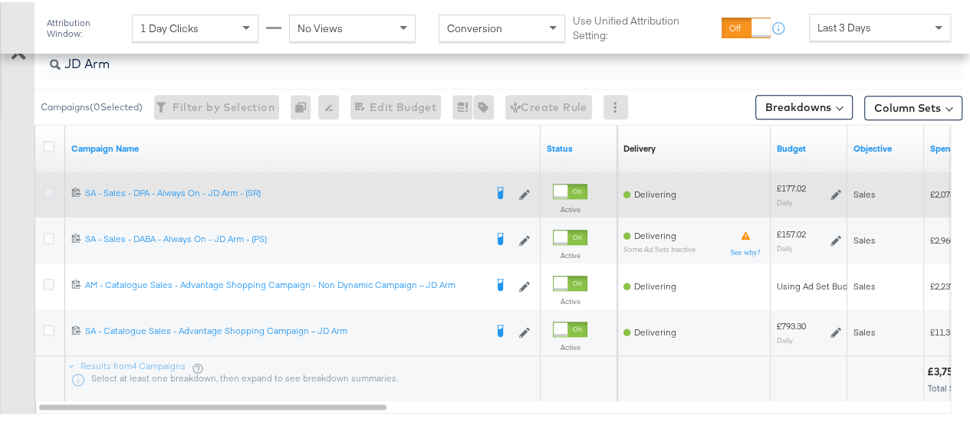
click at [51, 188] on icon at bounding box center [49, 191] width 12 height 12
click at [0, 0] on input "checkbox" at bounding box center [0, 0] width 0 height 0
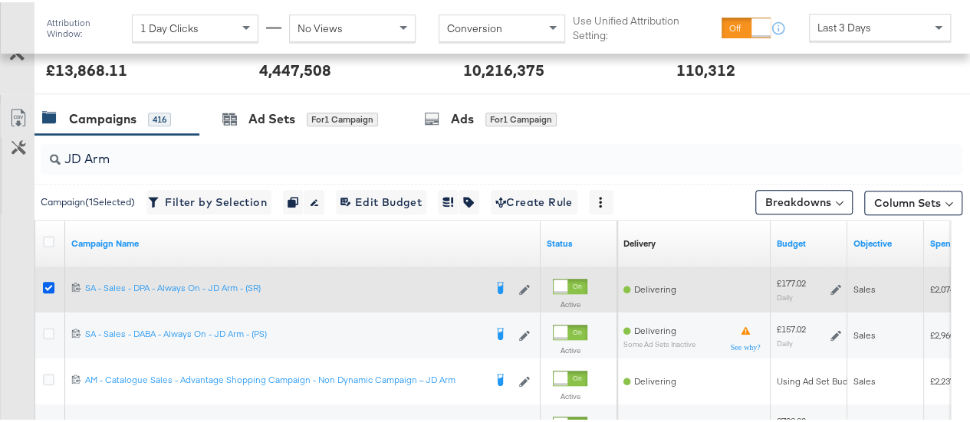
scroll to position [593, 0]
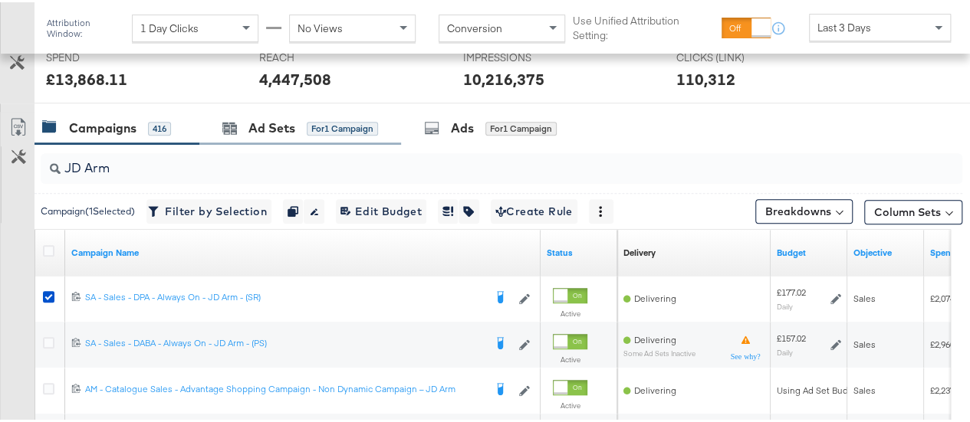
click at [288, 112] on div "Ad Sets for 1 Campaign" at bounding box center [300, 126] width 202 height 33
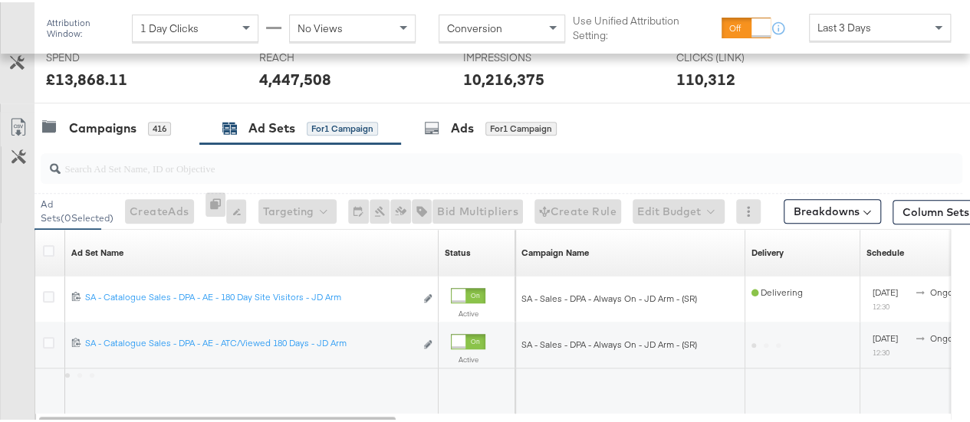
scroll to position [639, 0]
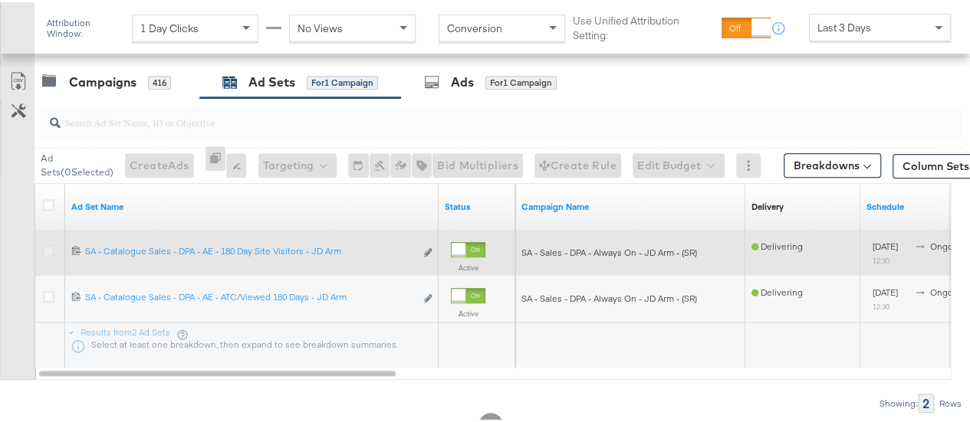
click at [50, 245] on icon at bounding box center [49, 249] width 12 height 12
click at [0, 0] on input "checkbox" at bounding box center [0, 0] width 0 height 0
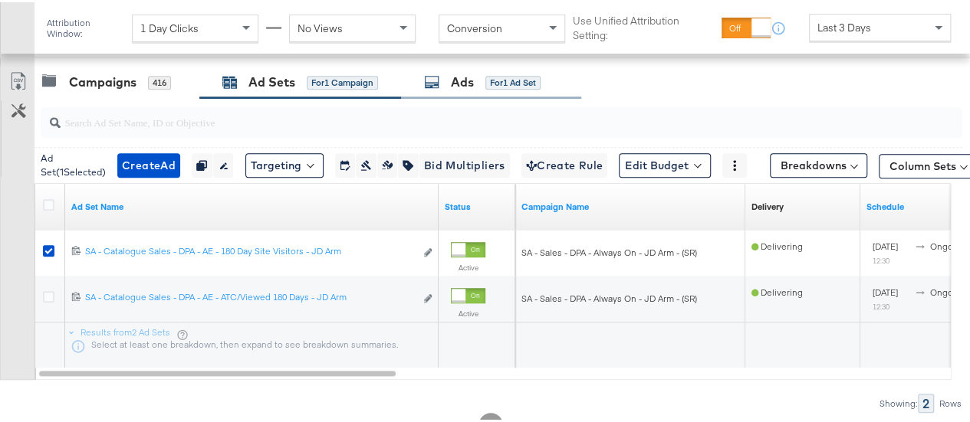
click at [462, 81] on div "Ads" at bounding box center [462, 80] width 23 height 18
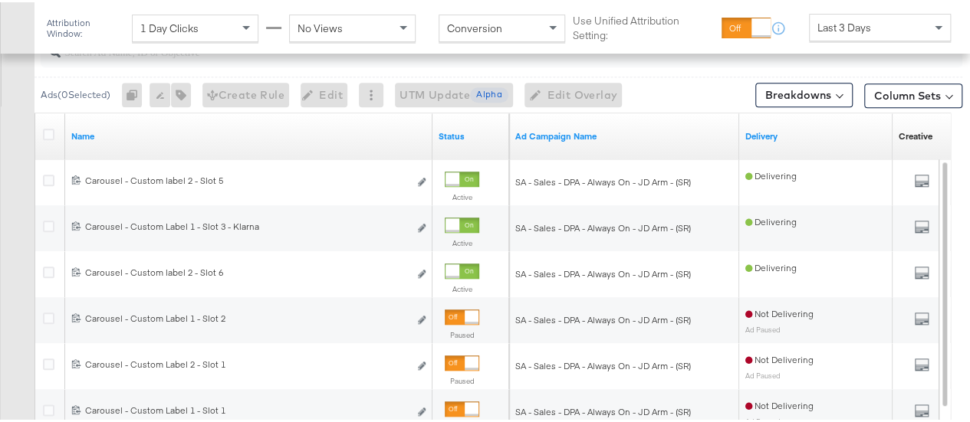
scroll to position [710, 0]
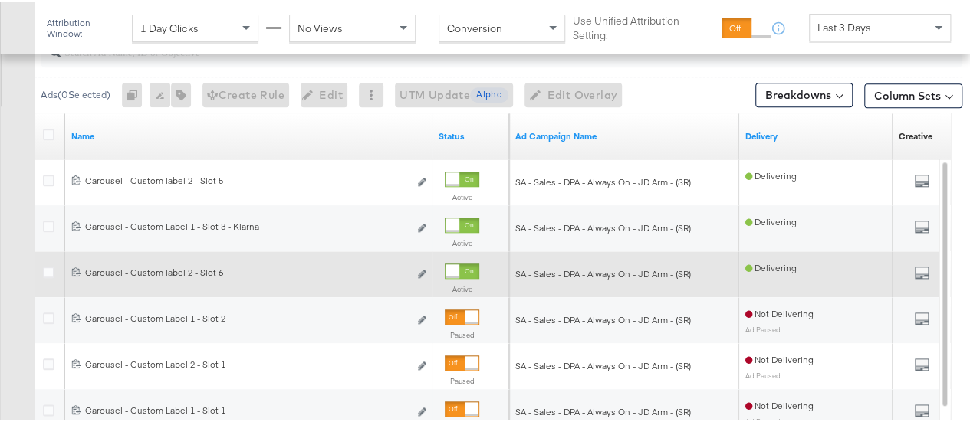
click at [459, 265] on div at bounding box center [453, 269] width 14 height 14
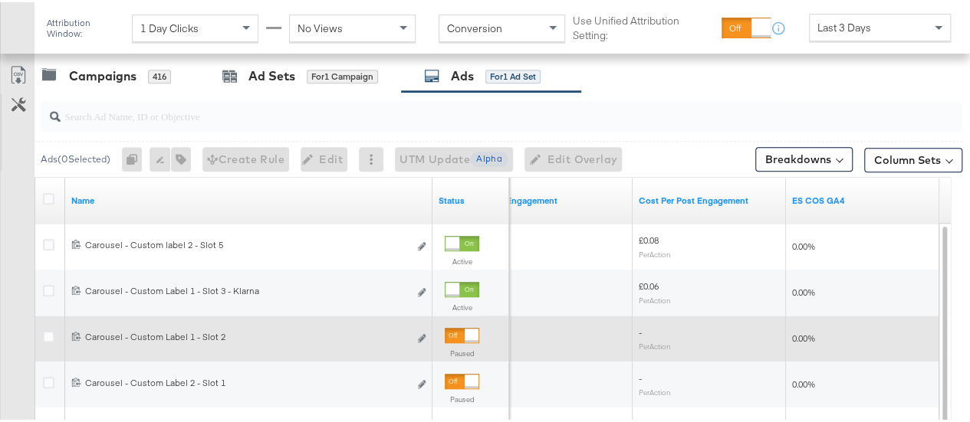
scroll to position [644, 0]
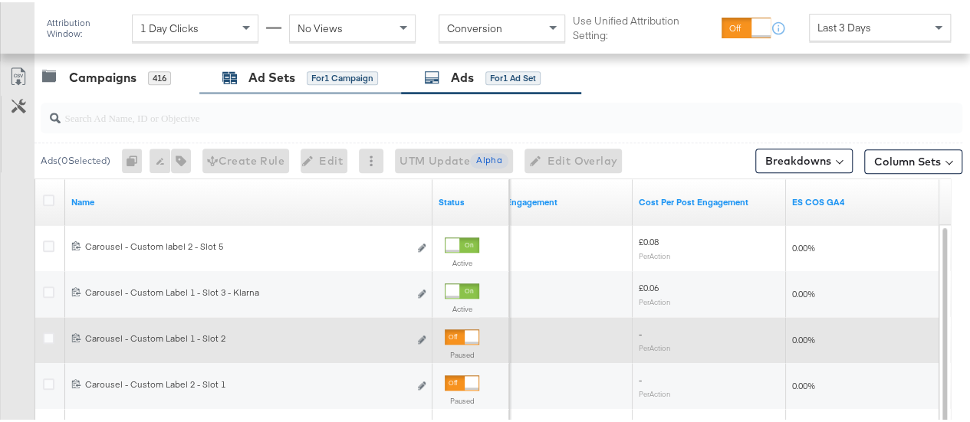
click at [239, 76] on div "Ad Sets for 1 Campaign" at bounding box center [300, 76] width 156 height 18
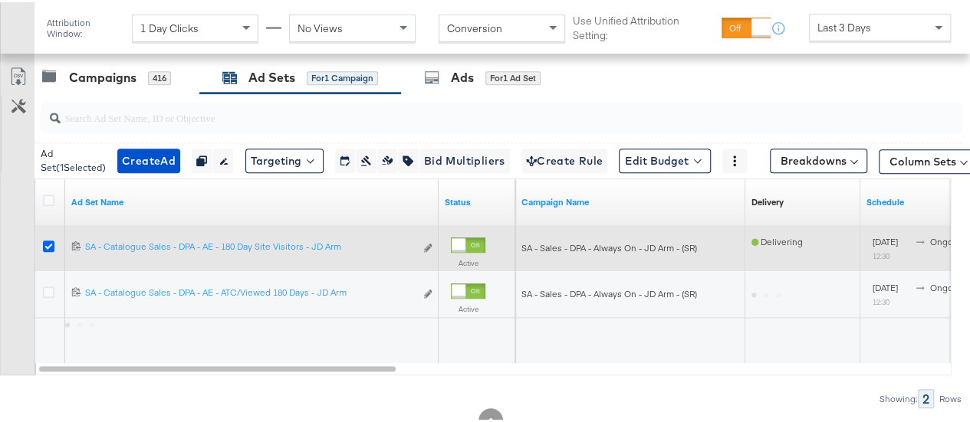
click at [48, 245] on icon at bounding box center [49, 244] width 12 height 12
click at [0, 0] on input "checkbox" at bounding box center [0, 0] width 0 height 0
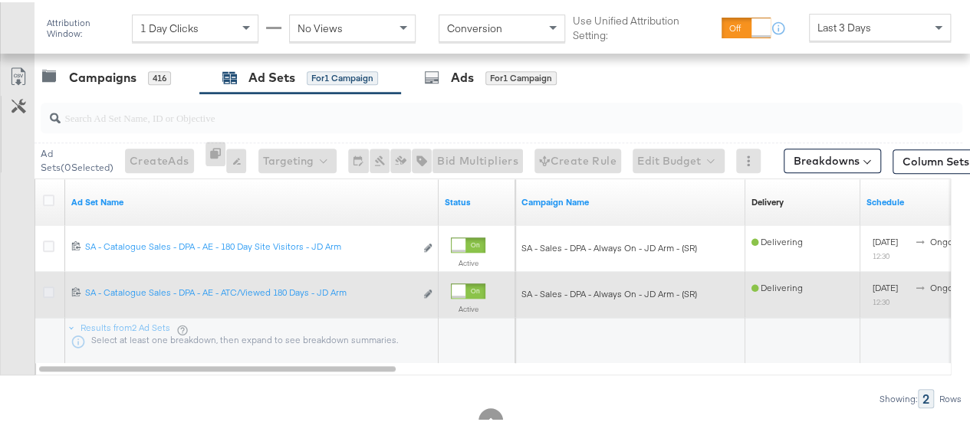
click at [49, 290] on icon at bounding box center [49, 290] width 12 height 12
click at [0, 0] on input "checkbox" at bounding box center [0, 0] width 0 height 0
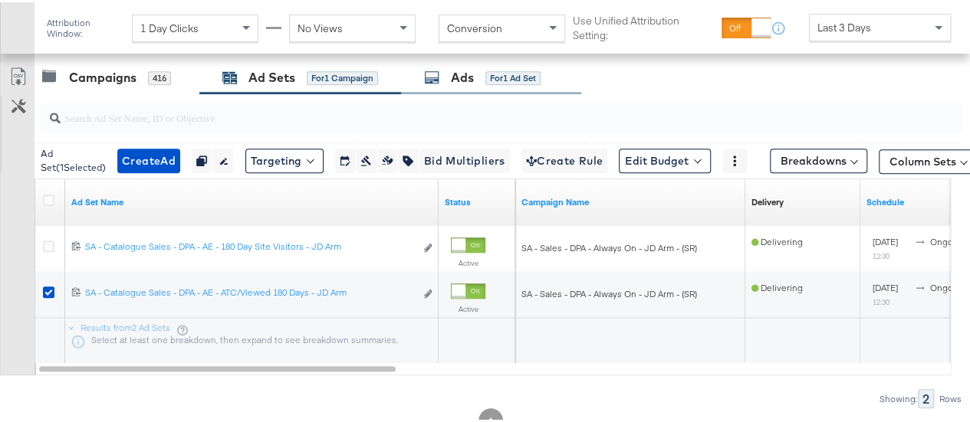
click at [479, 73] on div "Ads for 1 Ad Set" at bounding box center [482, 76] width 117 height 18
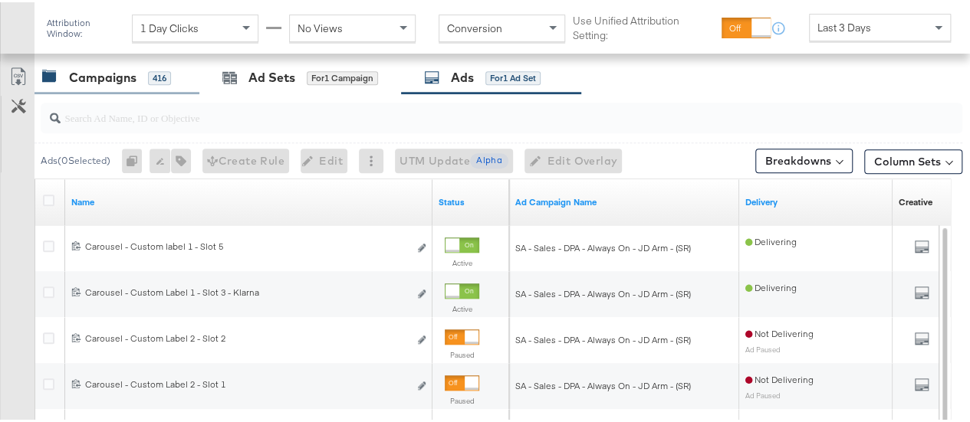
click at [110, 68] on div "Campaigns" at bounding box center [102, 76] width 67 height 18
